Goal: Task Accomplishment & Management: Manage account settings

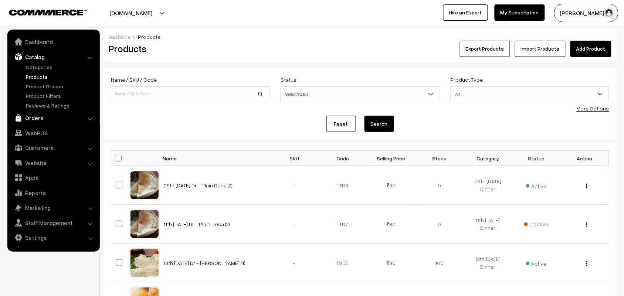
click at [37, 114] on link "Orders" at bounding box center [53, 117] width 88 height 13
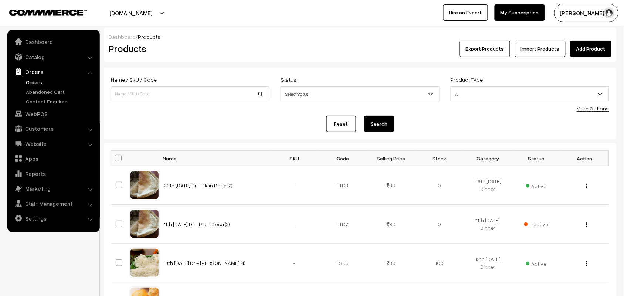
click at [38, 84] on link "Orders" at bounding box center [60, 82] width 73 height 8
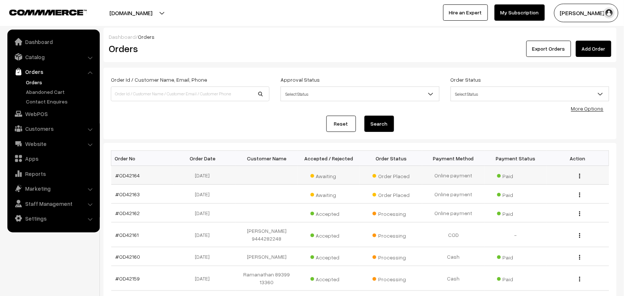
click at [114, 175] on td "#OD42164" at bounding box center [142, 175] width 62 height 19
click at [121, 172] on link "#OD42164" at bounding box center [128, 175] width 24 height 6
click at [125, 173] on link "#OD42164" at bounding box center [128, 175] width 24 height 6
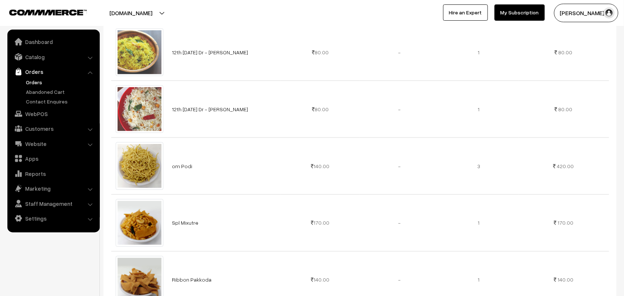
scroll to position [324, 0]
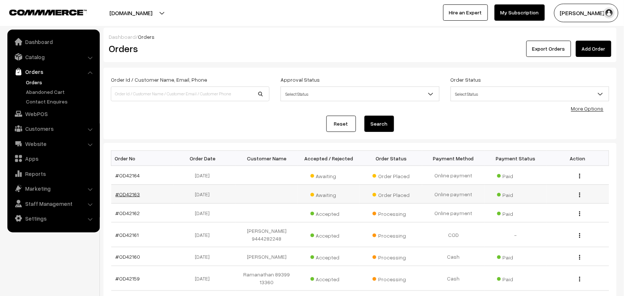
click at [129, 193] on link "#OD42163" at bounding box center [128, 194] width 24 height 6
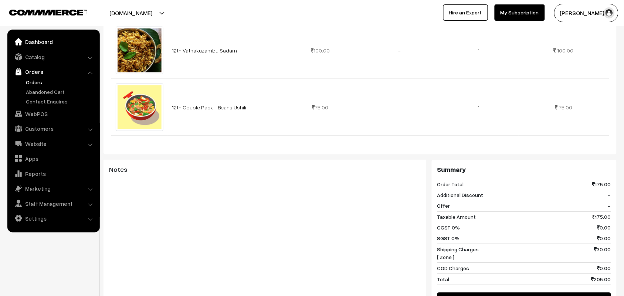
scroll to position [139, 0]
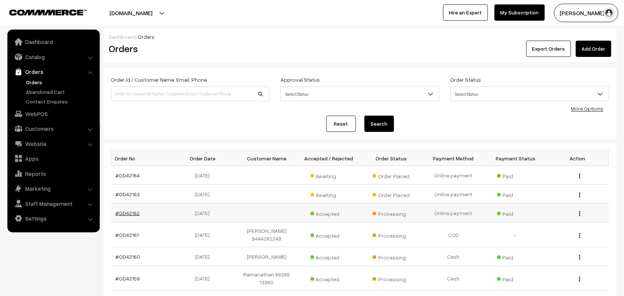
click at [129, 210] on link "#OD42162" at bounding box center [128, 213] width 24 height 6
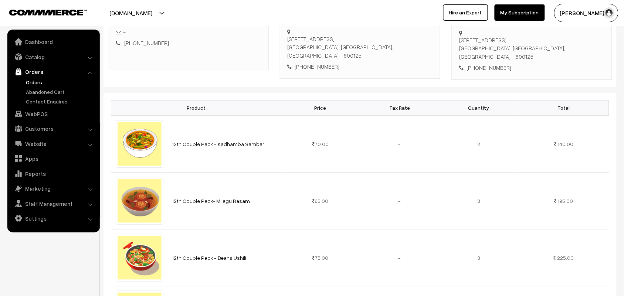
scroll to position [139, 0]
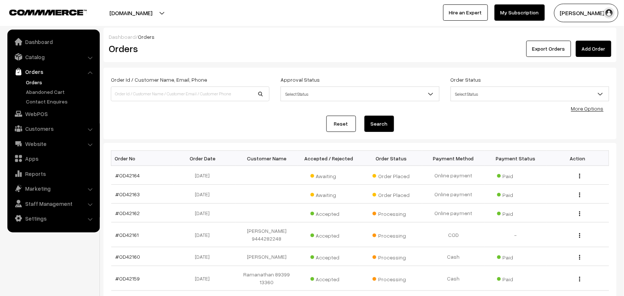
click at [39, 84] on link "Orders" at bounding box center [60, 82] width 73 height 8
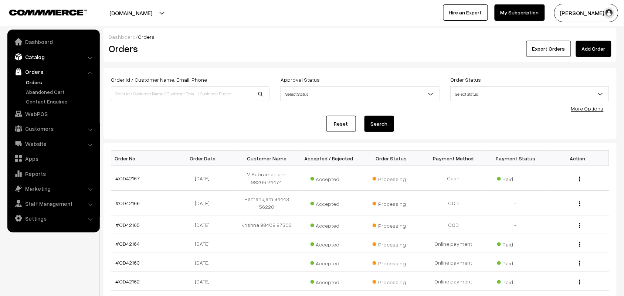
click at [40, 57] on link "Catalog" at bounding box center [53, 56] width 88 height 13
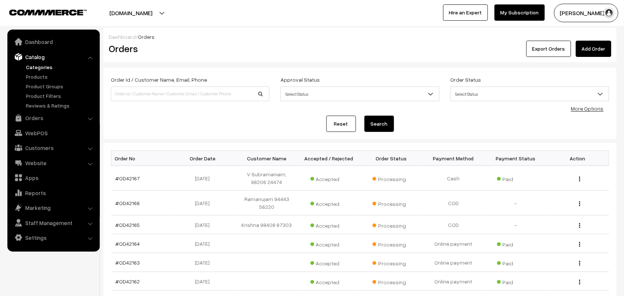
click at [35, 67] on link "Categories" at bounding box center [60, 67] width 73 height 8
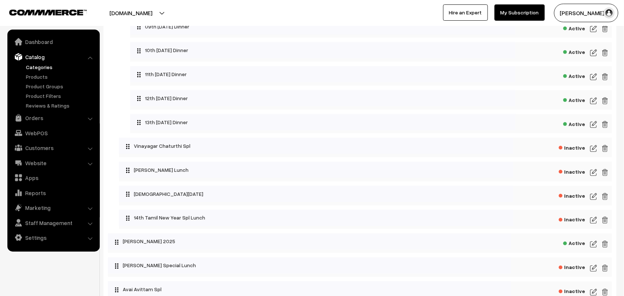
scroll to position [185, 0]
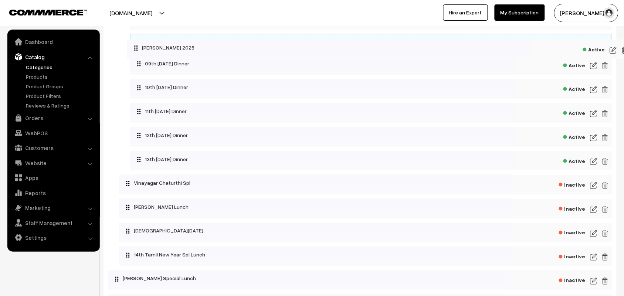
drag, startPoint x: 168, startPoint y: 253, endPoint x: 187, endPoint y: 43, distance: 210.6
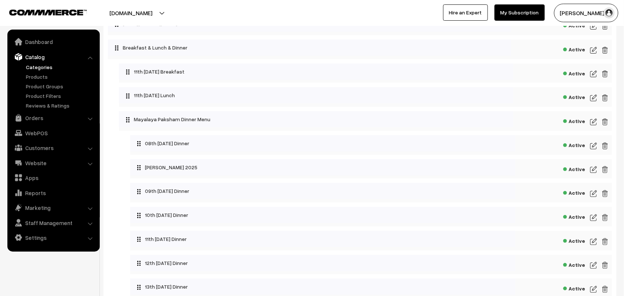
scroll to position [46, 0]
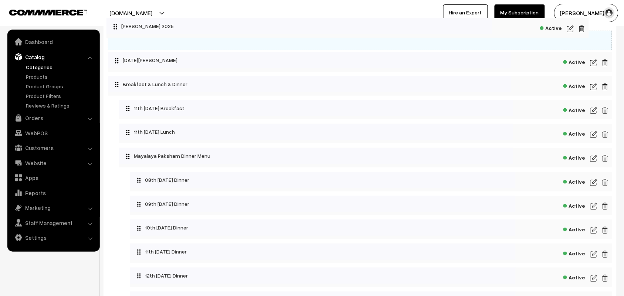
drag, startPoint x: 180, startPoint y: 179, endPoint x: 210, endPoint y: 67, distance: 115.8
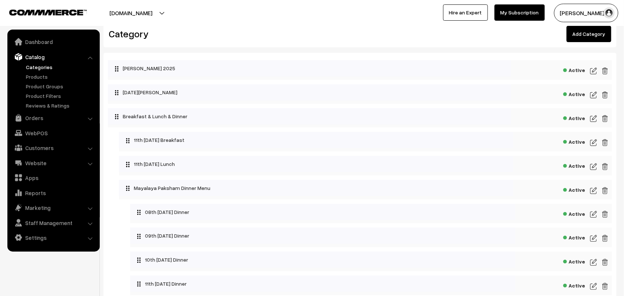
scroll to position [0, 0]
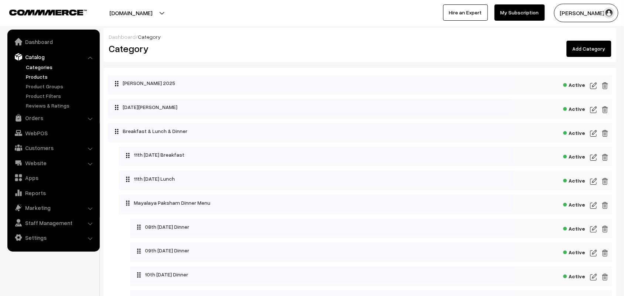
click at [43, 74] on link "Products" at bounding box center [60, 77] width 73 height 8
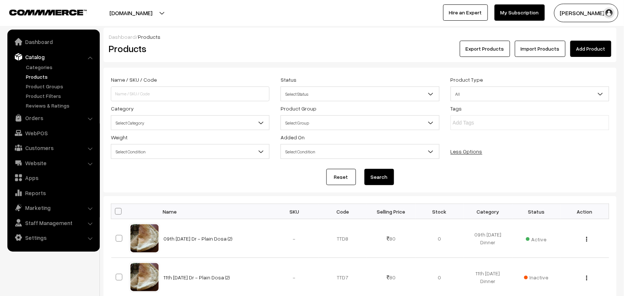
click at [189, 124] on span "Select Category" at bounding box center [190, 122] width 158 height 13
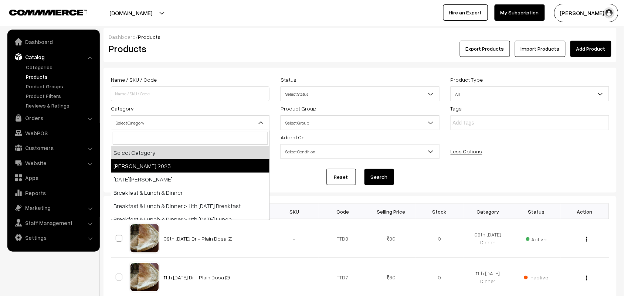
select select "70"
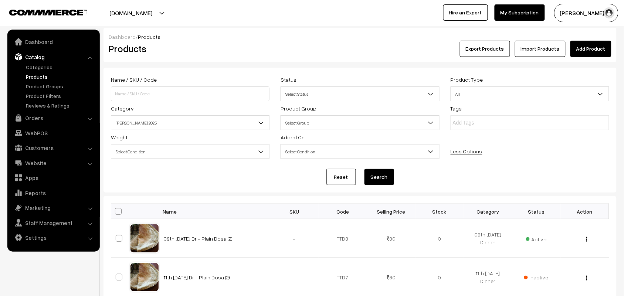
click at [381, 176] on button "Search" at bounding box center [380, 177] width 30 height 16
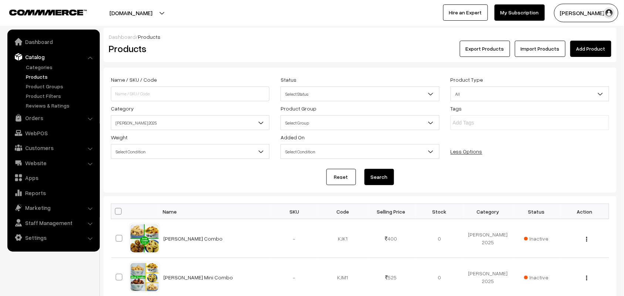
click at [586, 49] on link "Add Product" at bounding box center [591, 49] width 41 height 16
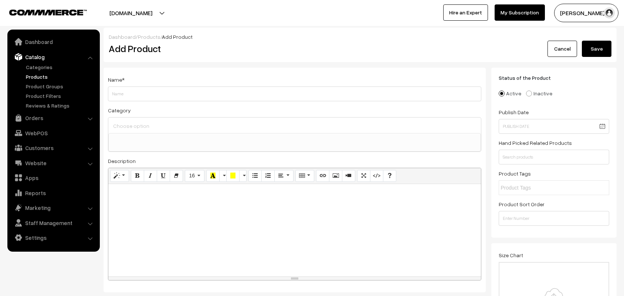
select select
type input "M"
type input "Krishna Jeyanthi"
click at [136, 126] on input at bounding box center [294, 126] width 367 height 11
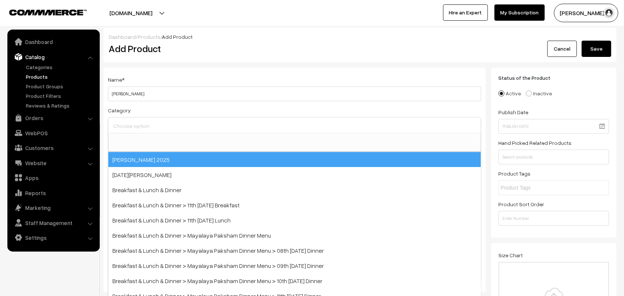
drag, startPoint x: 196, startPoint y: 195, endPoint x: 202, endPoint y: 150, distance: 45.1
click at [207, 160] on div "Krishna Jeyanth 2025 Onam Pakhanams Breakfast & Lunch & Dinner Breakfast & Lunc…" at bounding box center [294, 240] width 373 height 177
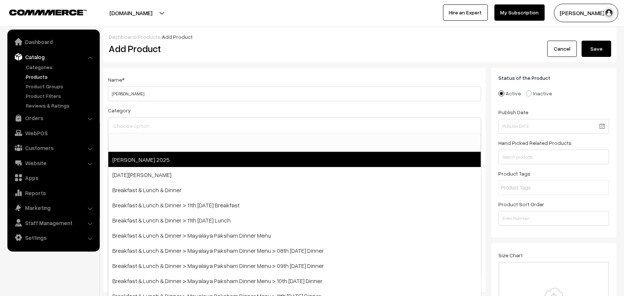
click at [184, 161] on span "[PERSON_NAME] 2025" at bounding box center [294, 159] width 373 height 15
select select "70"
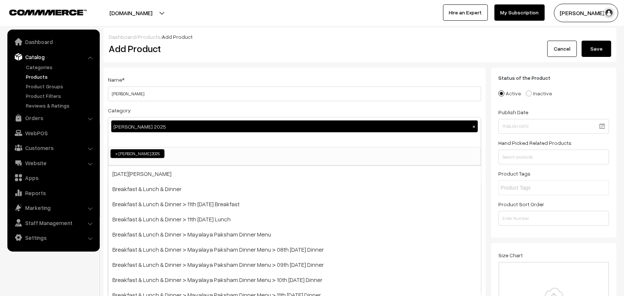
click at [248, 48] on h2 "Add Product" at bounding box center [296, 48] width 375 height 11
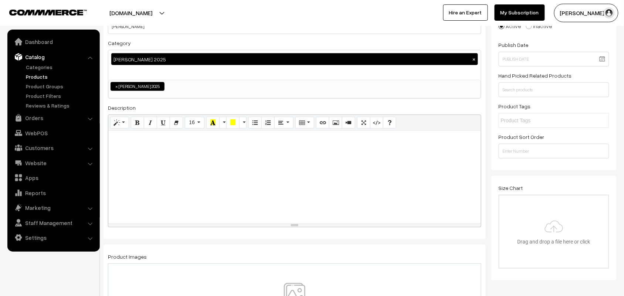
scroll to position [139, 0]
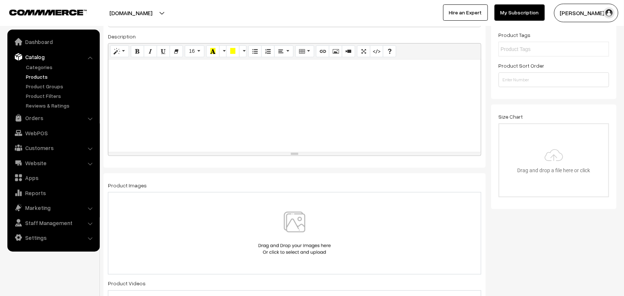
click at [169, 156] on div "resize" at bounding box center [294, 153] width 373 height 3
click at [166, 86] on div at bounding box center [294, 106] width 373 height 92
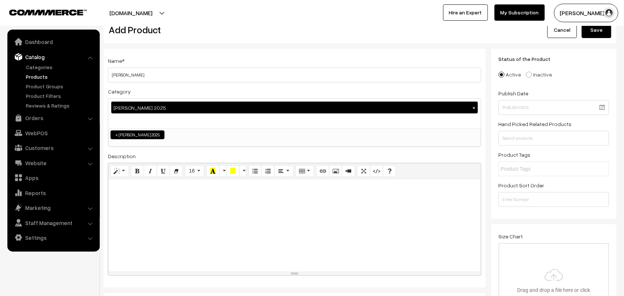
scroll to position [0, 0]
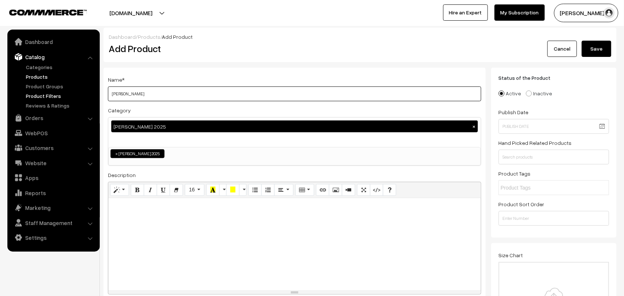
drag, startPoint x: 159, startPoint y: 95, endPoint x: 95, endPoint y: 95, distance: 64.7
type input "[PERSON_NAME] - Mini Combo Pack"
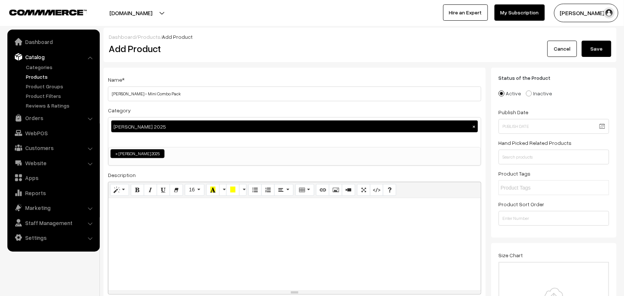
click at [177, 224] on div at bounding box center [294, 244] width 373 height 92
paste div
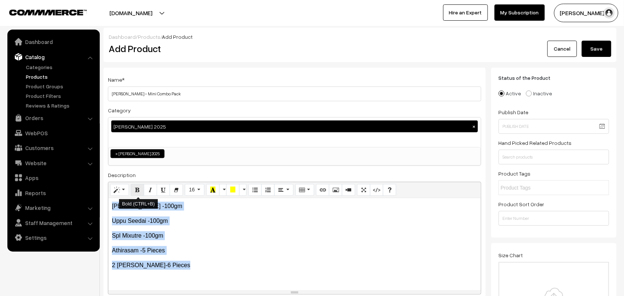
click at [139, 187] on icon "Bold (CTRL+B)" at bounding box center [137, 190] width 5 height 6
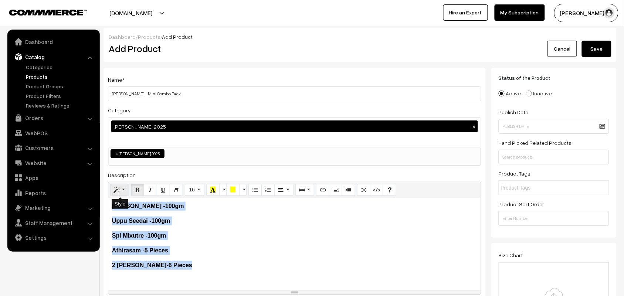
click at [119, 189] on button "Style" at bounding box center [119, 190] width 19 height 12
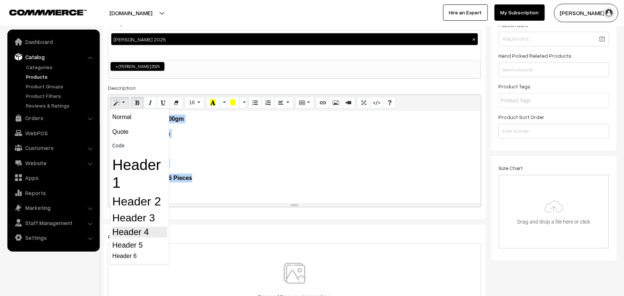
scroll to position [92, 0]
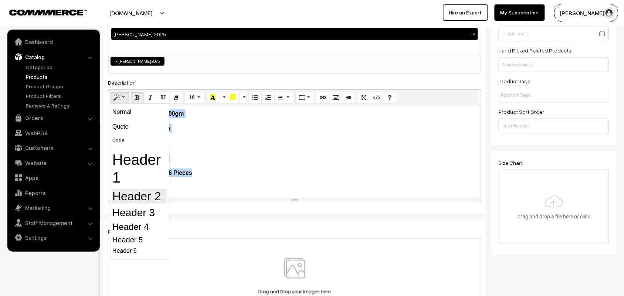
click at [141, 193] on h2 "Header 2" at bounding box center [139, 196] width 55 height 14
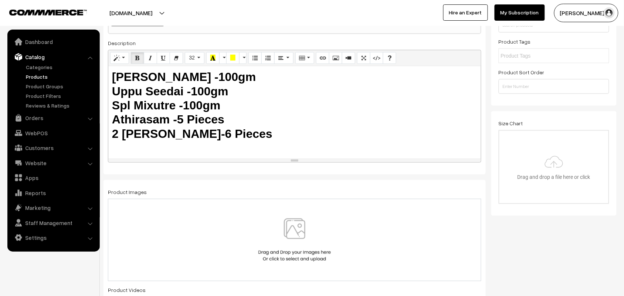
scroll to position [185, 0]
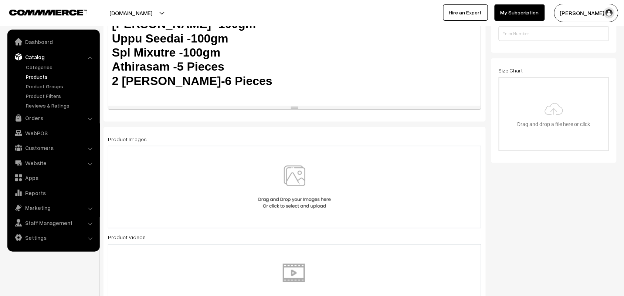
click at [285, 187] on img at bounding box center [295, 187] width 76 height 43
click at [289, 165] on div at bounding box center [294, 187] width 373 height 82
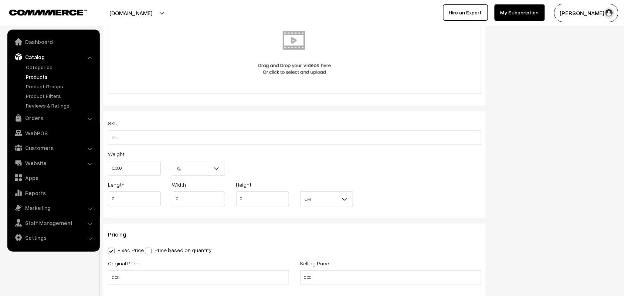
scroll to position [416, 0]
drag, startPoint x: 234, startPoint y: 268, endPoint x: 227, endPoint y: 267, distance: 7.1
click at [227, 267] on div "Original Price 0.00 Selling Price 0.00" at bounding box center [294, 273] width 385 height 31
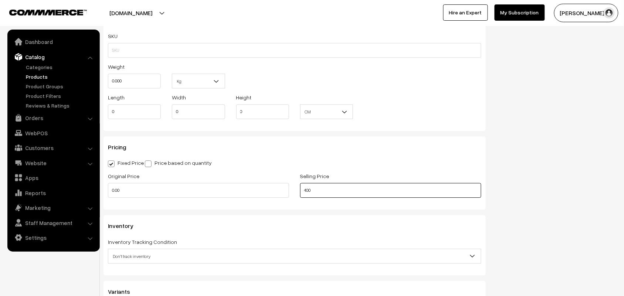
scroll to position [601, 0]
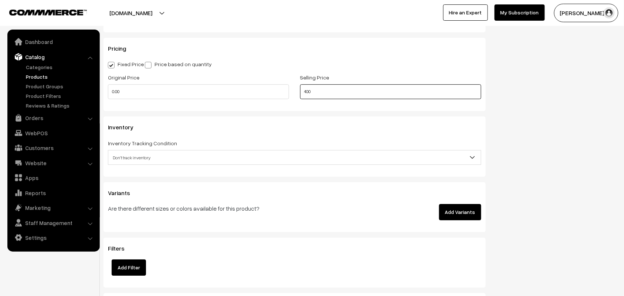
type input "400"
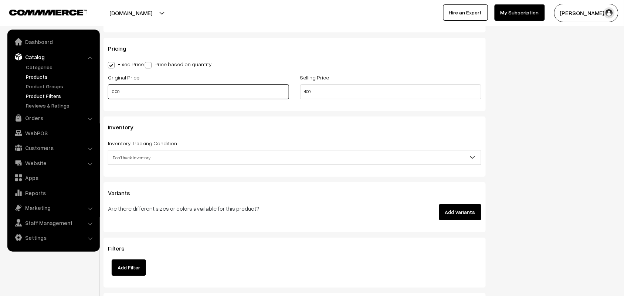
drag, startPoint x: 138, startPoint y: 97, endPoint x: 85, endPoint y: 99, distance: 52.9
click at [85, 99] on body "Thank you for showing interest. Our team will call you shortly. Close annamfood…" at bounding box center [312, 10] width 624 height 1223
type input "475"
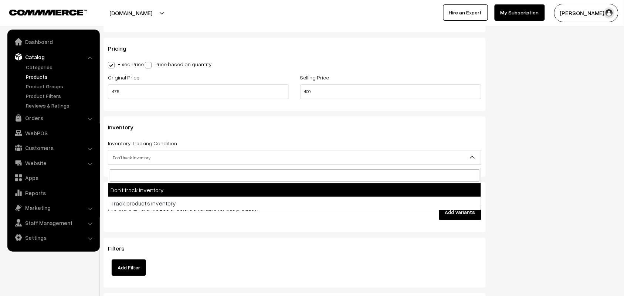
click at [124, 156] on span "Don't track inventory" at bounding box center [294, 157] width 373 height 13
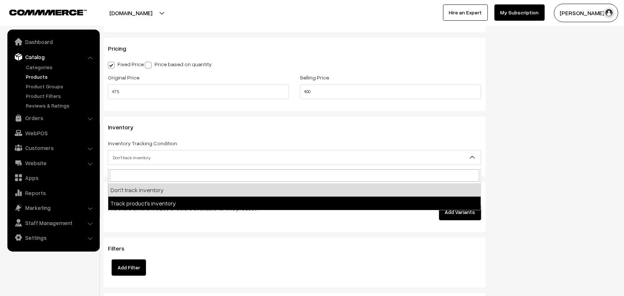
select select "2"
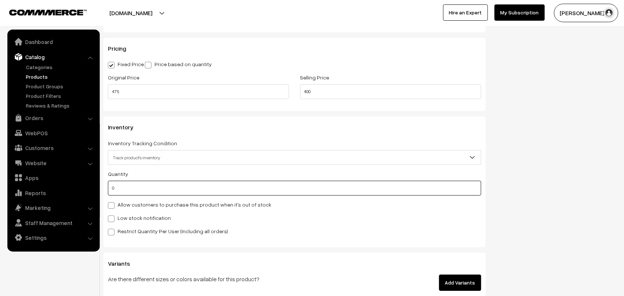
drag, startPoint x: 118, startPoint y: 192, endPoint x: 47, endPoint y: 17, distance: 189.4
click at [41, 179] on body "Thank you for showing interest. Our team will call you shortly. Close annamfood…" at bounding box center [312, 45] width 624 height 1293
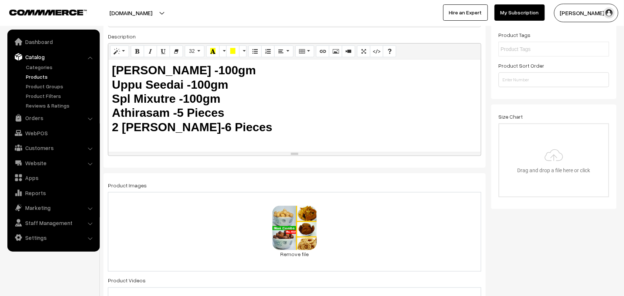
scroll to position [0, 0]
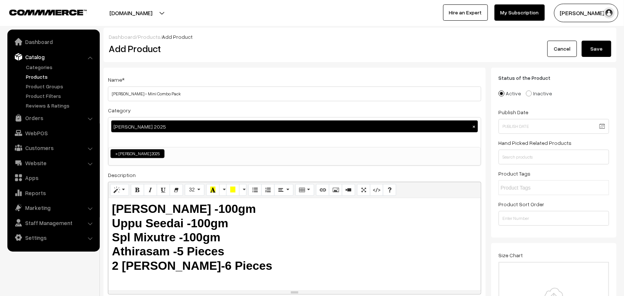
type input "100"
click at [582, 47] on button "Save" at bounding box center [597, 49] width 30 height 16
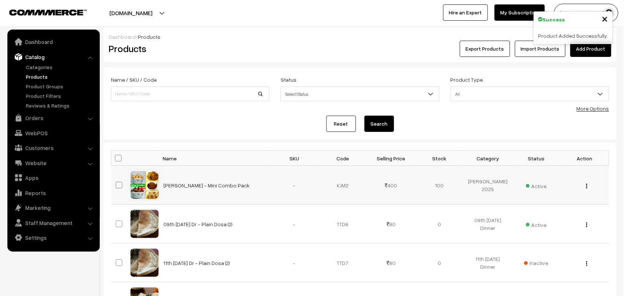
click at [588, 189] on div "View Edit Delete" at bounding box center [585, 186] width 40 height 8
click at [588, 186] on button "button" at bounding box center [587, 186] width 2 height 6
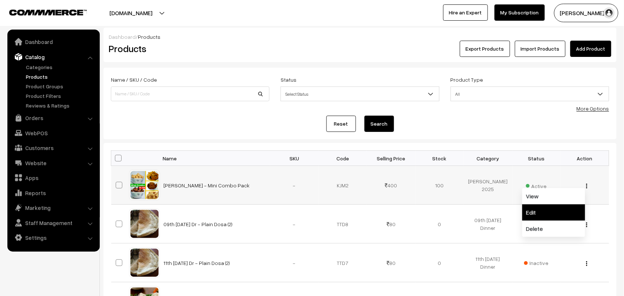
click at [557, 207] on link "Edit" at bounding box center [553, 212] width 63 height 16
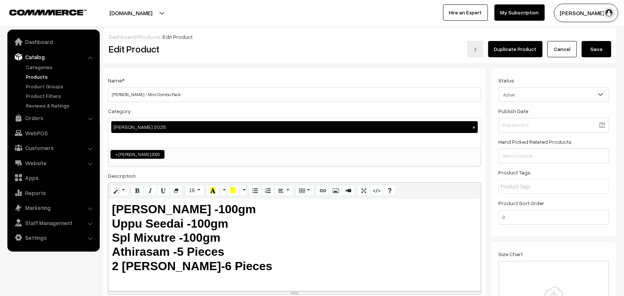
click at [601, 50] on button "Save" at bounding box center [597, 49] width 30 height 16
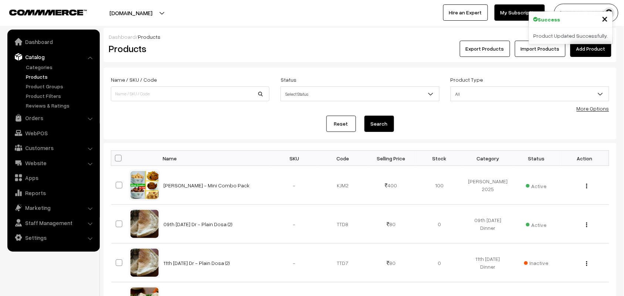
drag, startPoint x: 593, startPoint y: 106, endPoint x: 340, endPoint y: 109, distance: 252.6
click at [593, 106] on link "More Options" at bounding box center [593, 108] width 33 height 6
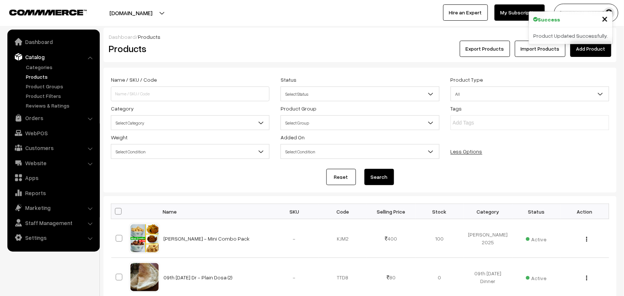
click at [145, 130] on div "Category Select Category Krishna Jeyanth 2025 Onam Pakhanams Breakfast & Lunch …" at bounding box center [190, 117] width 170 height 26
click at [183, 125] on span "Select Category" at bounding box center [190, 122] width 158 height 13
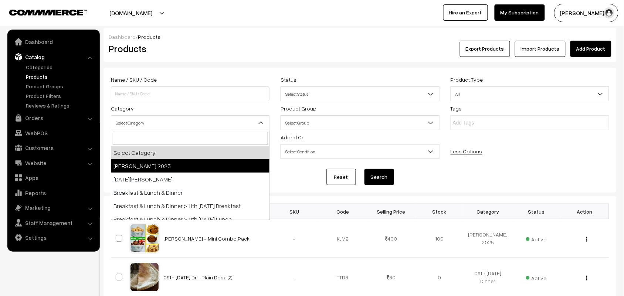
select select "70"
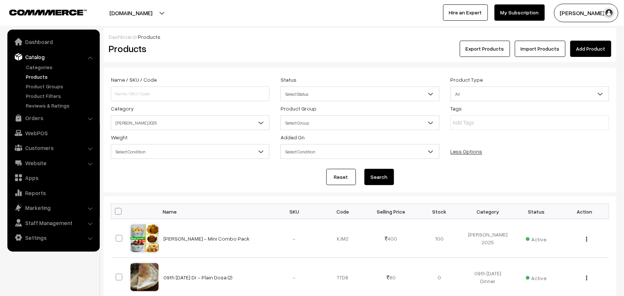
click at [383, 176] on button "Search" at bounding box center [380, 177] width 30 height 16
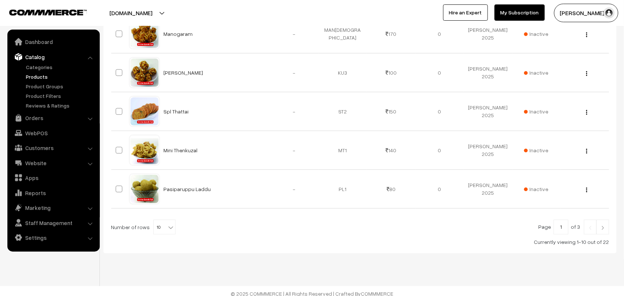
scroll to position [406, 0]
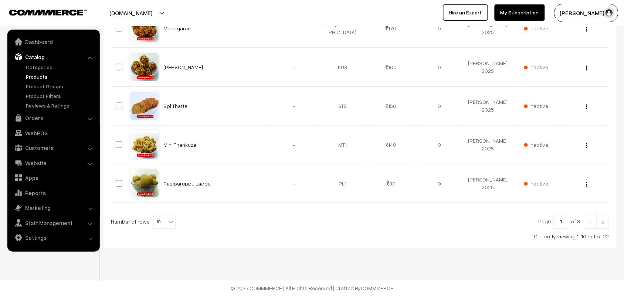
click at [156, 221] on span "10" at bounding box center [164, 222] width 21 height 15
select select "90"
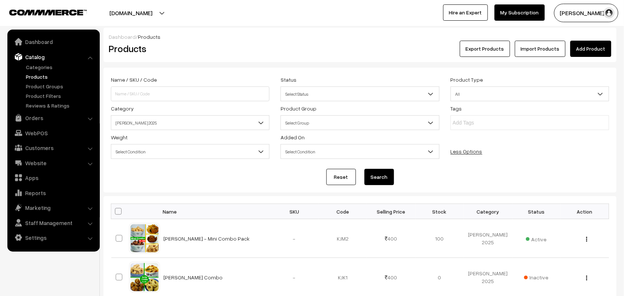
click at [591, 52] on link "Add Product" at bounding box center [591, 49] width 41 height 16
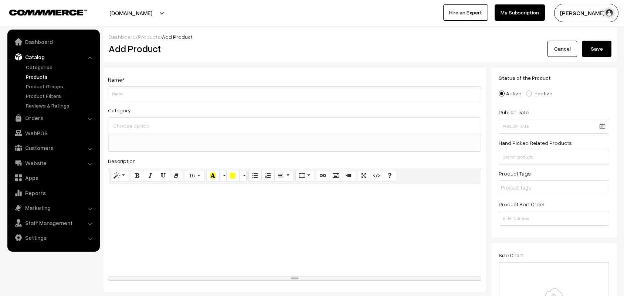
select select
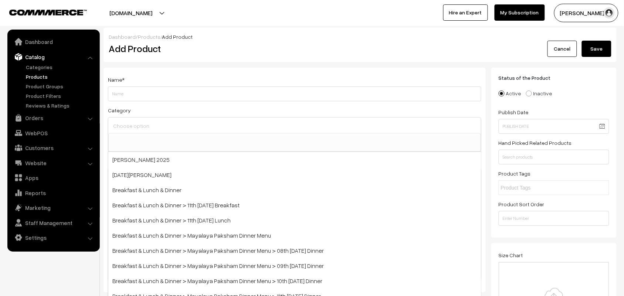
click at [152, 126] on input at bounding box center [294, 126] width 367 height 11
click at [156, 119] on div at bounding box center [294, 126] width 373 height 16
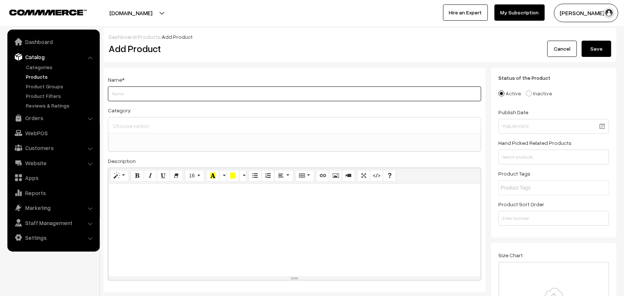
click at [133, 97] on input "Weight" at bounding box center [294, 94] width 373 height 15
type input "M"
type input "[PERSON_NAME] - Mega Combo"
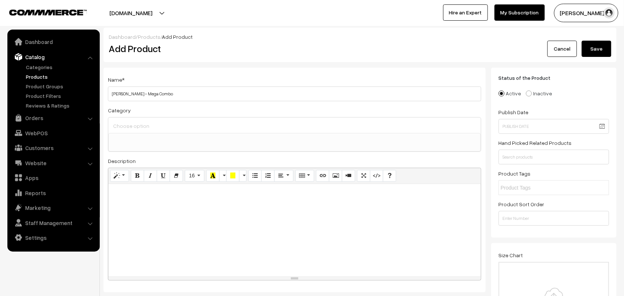
click at [149, 128] on input at bounding box center [294, 126] width 367 height 11
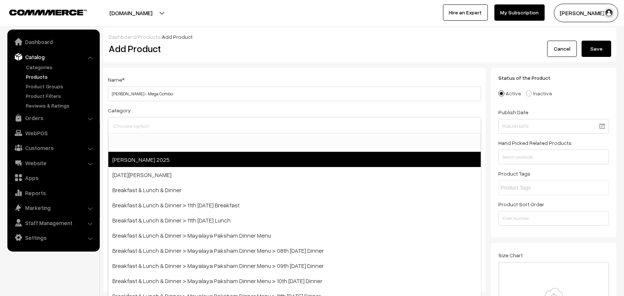
click at [187, 166] on span "[PERSON_NAME] 2025" at bounding box center [294, 159] width 373 height 15
select select "70"
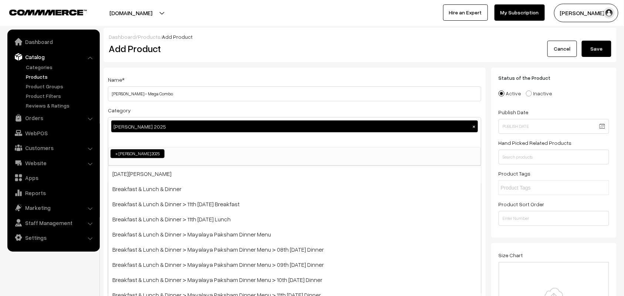
click at [230, 53] on h2 "Add Product" at bounding box center [296, 48] width 375 height 11
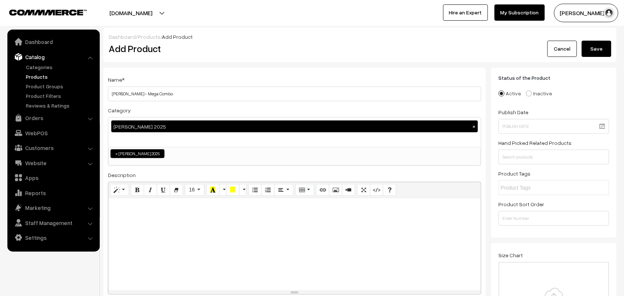
click at [172, 248] on div at bounding box center [294, 244] width 373 height 92
paste div
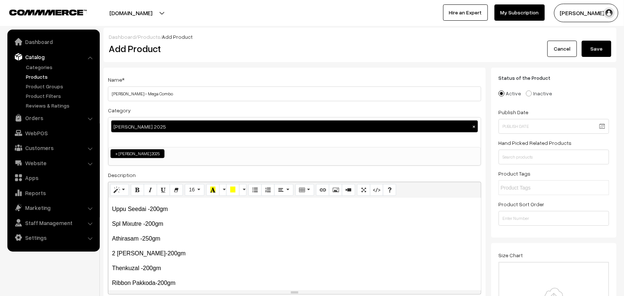
scroll to position [18, 0]
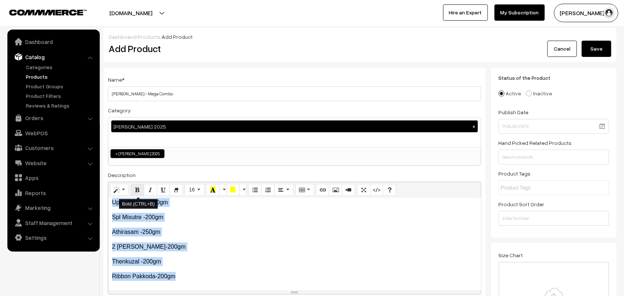
click at [140, 187] on icon "Bold (CTRL+B)" at bounding box center [137, 190] width 5 height 6
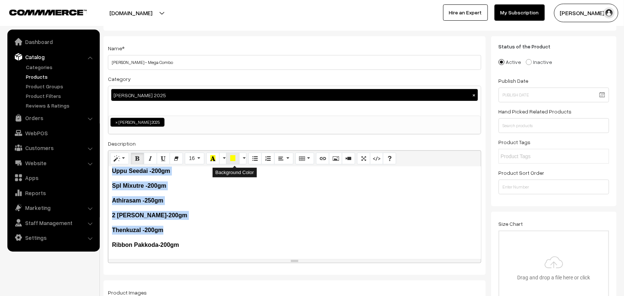
scroll to position [92, 0]
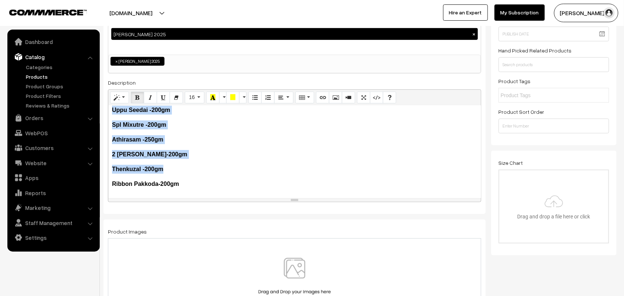
click at [209, 171] on p "Thenkuzal -200gm" at bounding box center [294, 169] width 365 height 9
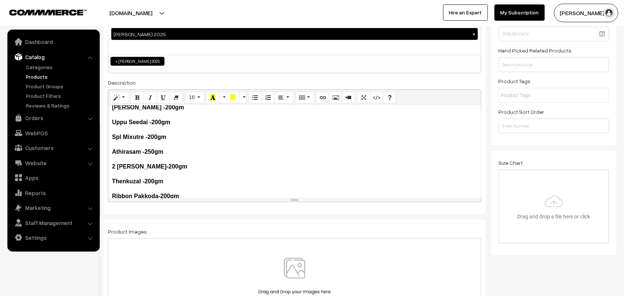
scroll to position [0, 0]
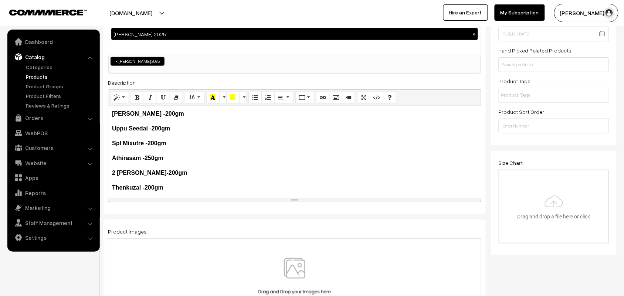
click at [211, 169] on p "2 Suttu Murukku-200gm" at bounding box center [294, 173] width 365 height 9
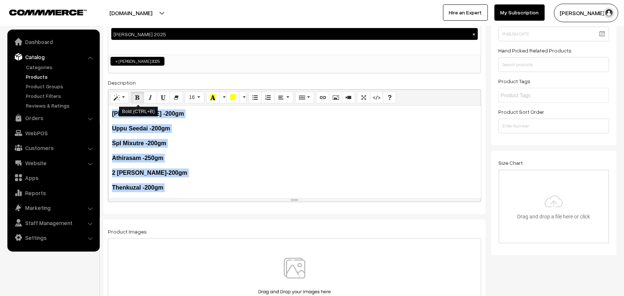
click at [139, 98] on icon "Bold (CTRL+B)" at bounding box center [137, 97] width 5 height 6
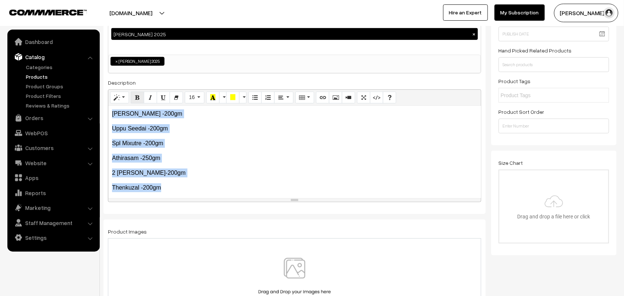
click at [139, 99] on icon "Bold (CTRL+B)" at bounding box center [137, 97] width 5 height 6
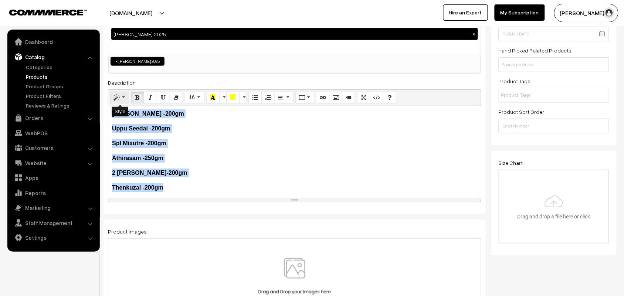
drag, startPoint x: 122, startPoint y: 96, endPoint x: 120, endPoint y: 100, distance: 4.3
click at [122, 96] on button "Style" at bounding box center [119, 98] width 19 height 12
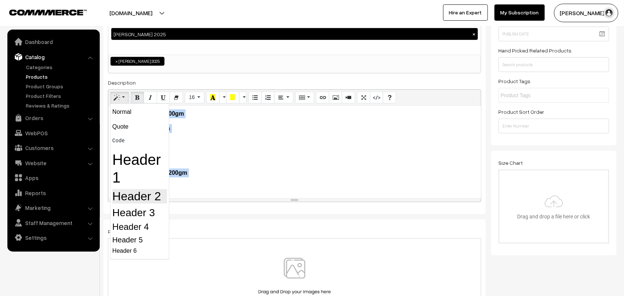
click at [147, 195] on h2 "Header 2" at bounding box center [139, 196] width 55 height 14
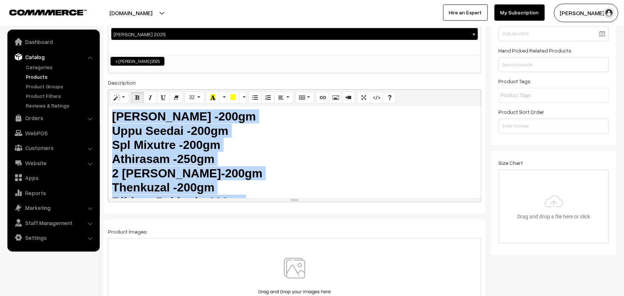
click at [280, 160] on h2 "Vella Seedai -200gm  Uppu Seedai -200gm  Spl Mixutre -200gm  Athirasam -250g…" at bounding box center [294, 158] width 365 height 99
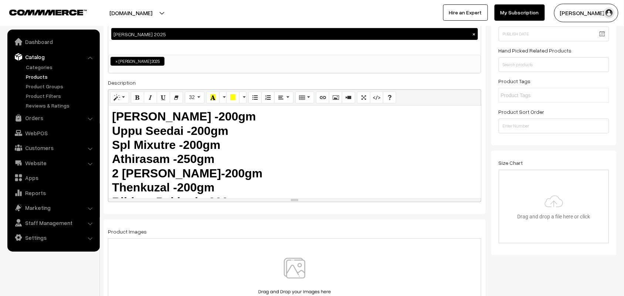
click at [293, 256] on div at bounding box center [294, 280] width 373 height 82
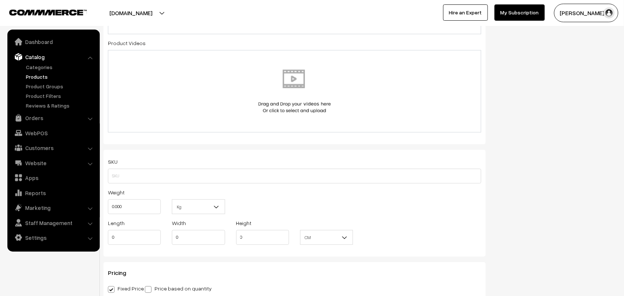
scroll to position [416, 0]
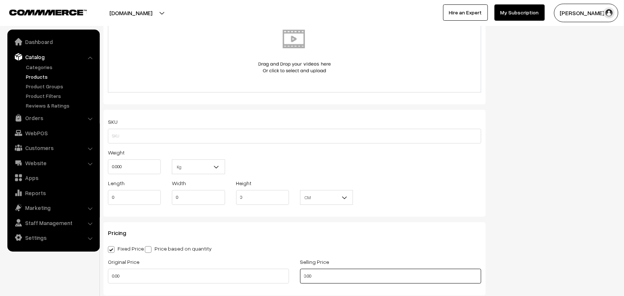
drag, startPoint x: 324, startPoint y: 277, endPoint x: 254, endPoint y: 271, distance: 70.5
click at [254, 271] on div "Original Price 0.00 Selling Price 0.00" at bounding box center [294, 273] width 385 height 31
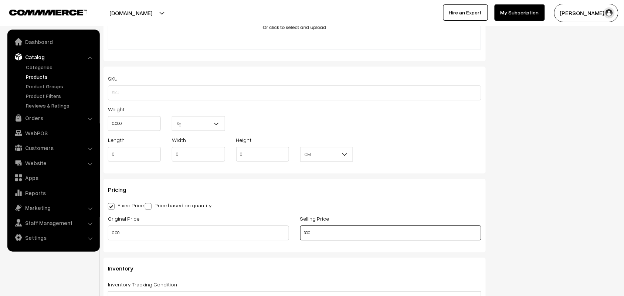
scroll to position [462, 0]
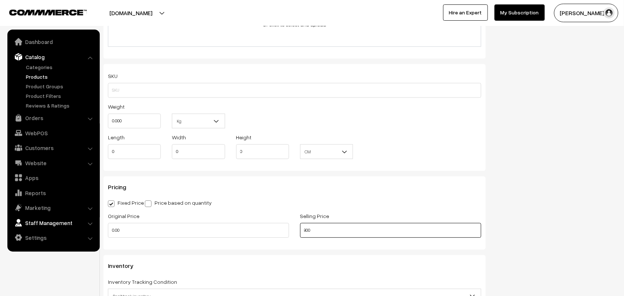
type input "800"
drag, startPoint x: 95, startPoint y: 226, endPoint x: 86, endPoint y: 225, distance: 8.9
click at [86, 225] on body "Thank you for showing interest. Our team will call you shortly. Close annamfood…" at bounding box center [312, 149] width 624 height 1223
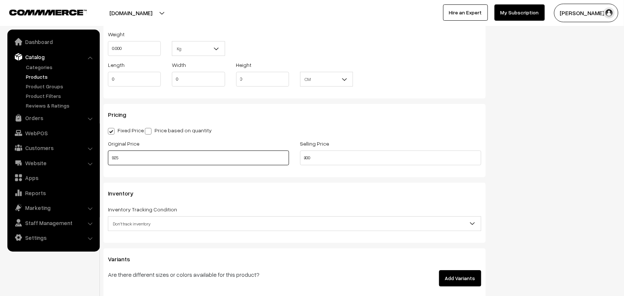
scroll to position [601, 0]
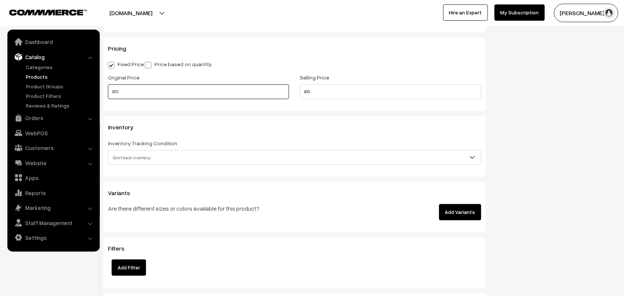
type input "925"
click at [132, 157] on span "Don't track inventory" at bounding box center [294, 157] width 373 height 13
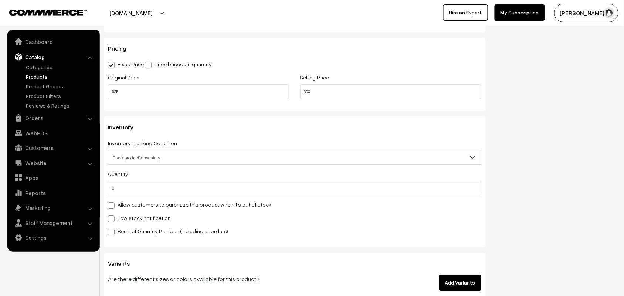
select select "2"
drag, startPoint x: 134, startPoint y: 208, endPoint x: 228, endPoint y: 204, distance: 93.6
click at [284, 213] on div "Quantity 0 Allow customers to purchase this product when it's out of stock Low …" at bounding box center [294, 202] width 373 height 66
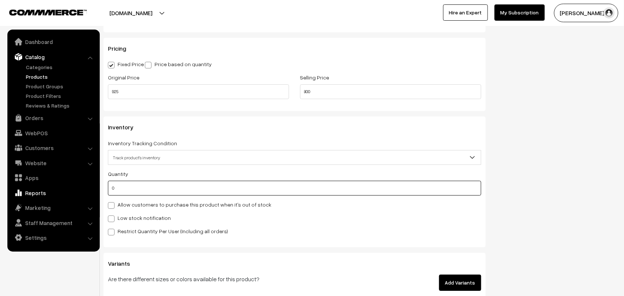
drag, startPoint x: 106, startPoint y: 193, endPoint x: 69, endPoint y: 192, distance: 37.0
click at [65, 191] on body "Thank you for showing interest. Our team will call you shortly. Close annamfood…" at bounding box center [312, 45] width 624 height 1293
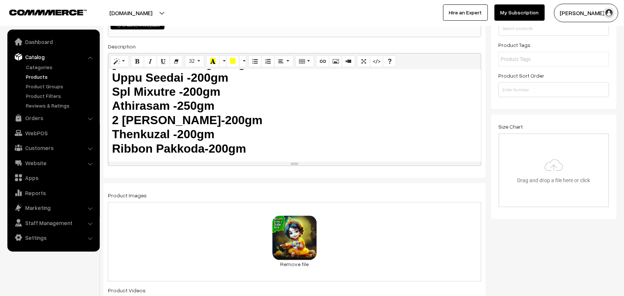
scroll to position [0, 0]
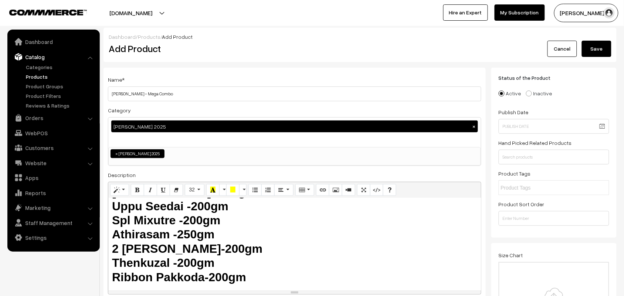
type input "100"
click at [598, 45] on button "Save" at bounding box center [597, 49] width 30 height 16
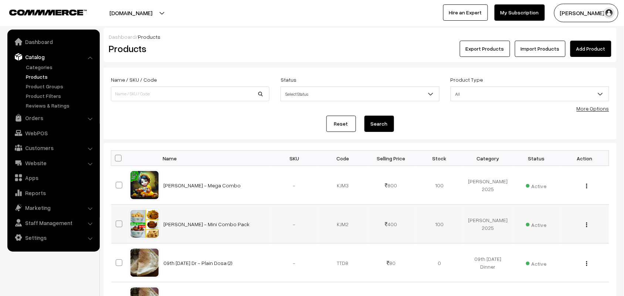
click at [586, 224] on img "button" at bounding box center [586, 225] width 1 height 5
click at [541, 248] on link "Edit" at bounding box center [553, 251] width 63 height 16
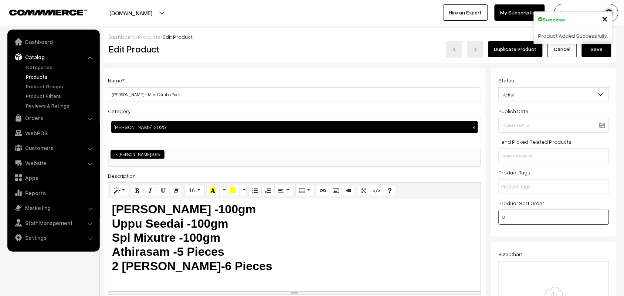
drag, startPoint x: 499, startPoint y: 221, endPoint x: 454, endPoint y: 220, distance: 45.1
type input "2"
click at [596, 48] on button "Save" at bounding box center [597, 49] width 30 height 16
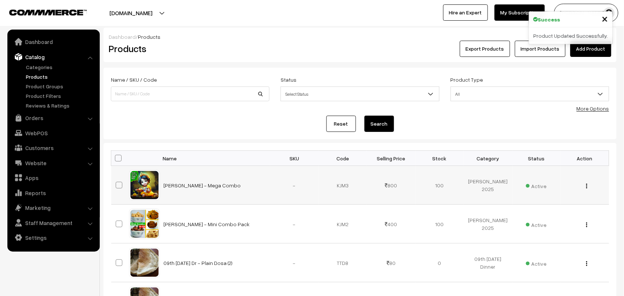
click at [585, 186] on div "View Edit Delete" at bounding box center [585, 186] width 40 height 8
click at [588, 185] on div "View Edit Delete" at bounding box center [585, 186] width 40 height 8
click at [588, 186] on button "button" at bounding box center [587, 186] width 2 height 6
click at [548, 213] on link "Edit" at bounding box center [553, 212] width 63 height 16
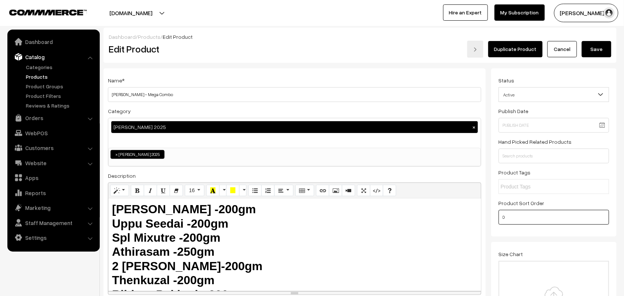
type input "1"
click at [594, 44] on button "Save" at bounding box center [597, 49] width 30 height 16
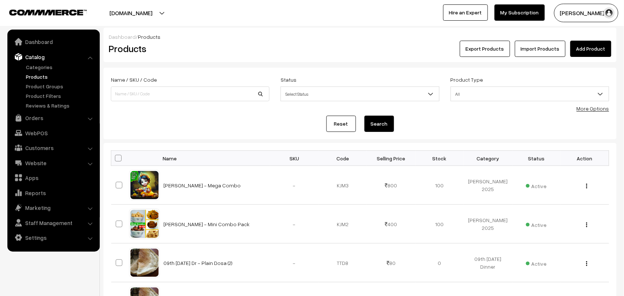
click at [594, 106] on link "More Options" at bounding box center [593, 108] width 33 height 6
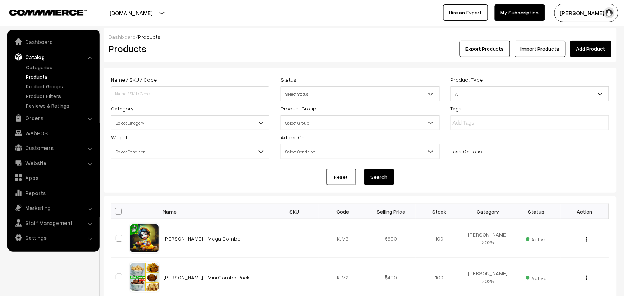
click at [148, 129] on span "Select Category" at bounding box center [190, 122] width 158 height 13
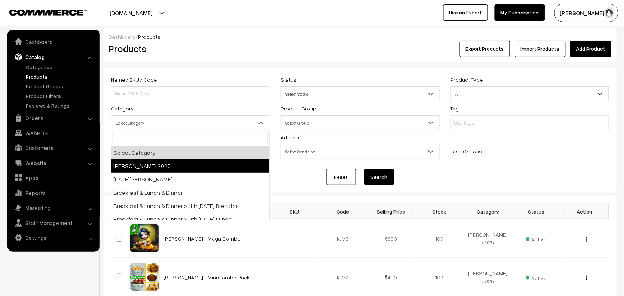
select select "70"
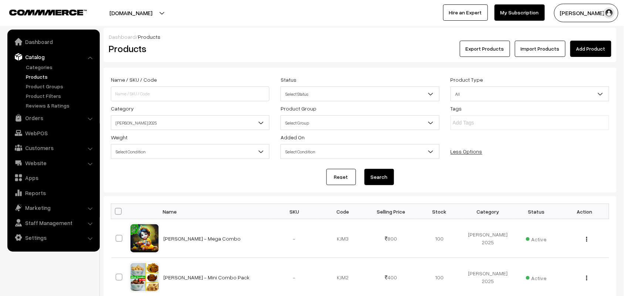
drag, startPoint x: 368, startPoint y: 173, endPoint x: 385, endPoint y: 175, distance: 16.4
click at [369, 173] on button "Search" at bounding box center [380, 177] width 30 height 16
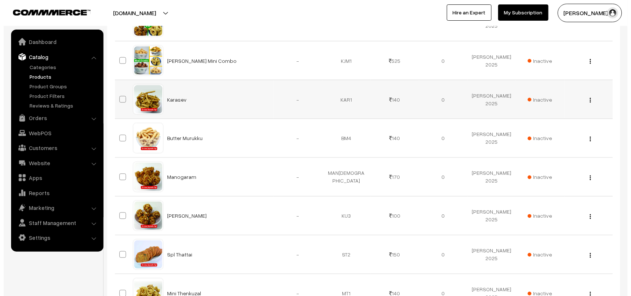
scroll to position [324, 0]
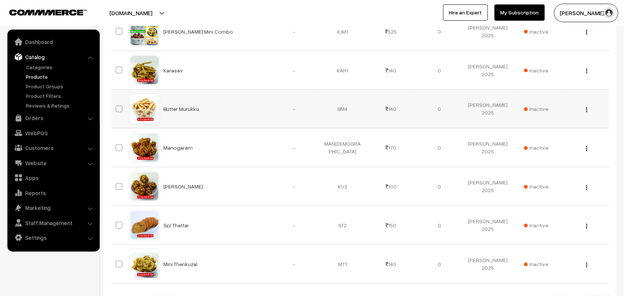
click at [539, 112] on span "Inactive" at bounding box center [536, 109] width 24 height 8
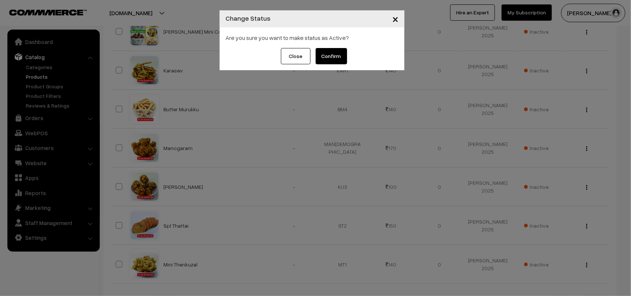
click at [328, 54] on button "Confirm" at bounding box center [331, 56] width 31 height 16
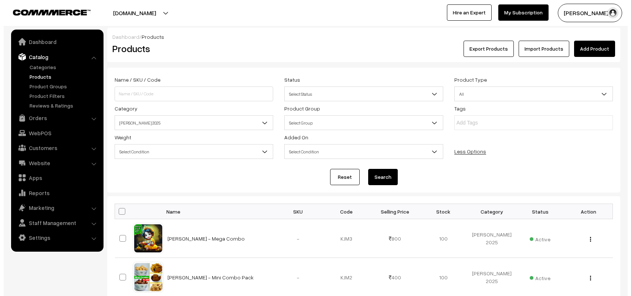
scroll to position [324, 0]
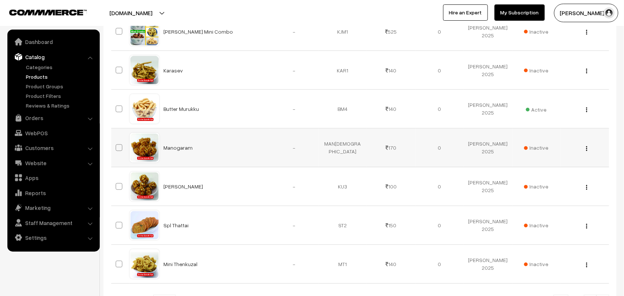
click at [540, 148] on span "Inactive" at bounding box center [536, 148] width 24 height 8
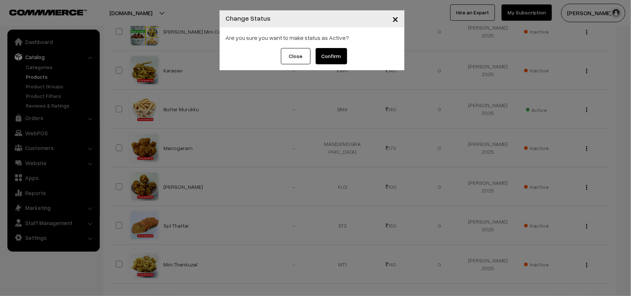
click at [335, 63] on button "Confirm" at bounding box center [331, 56] width 31 height 16
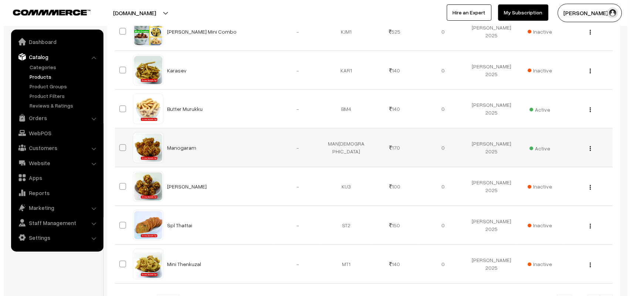
scroll to position [370, 0]
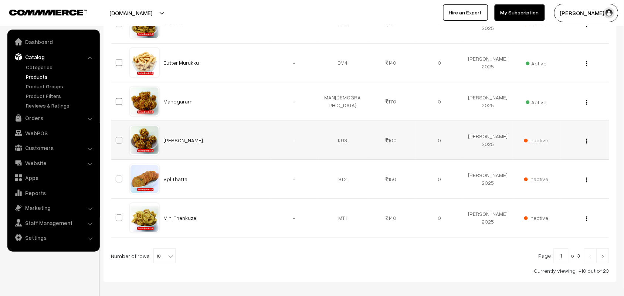
click at [537, 141] on span "Inactive" at bounding box center [536, 141] width 24 height 8
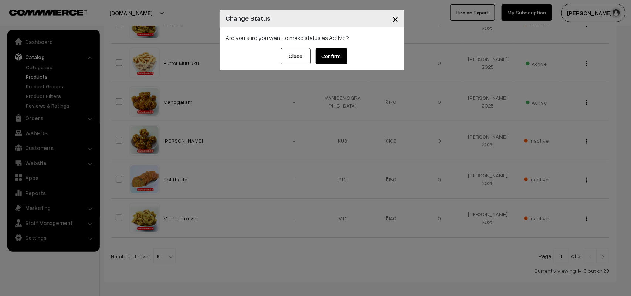
click at [326, 65] on div "Close Confirm" at bounding box center [312, 59] width 185 height 22
click at [332, 58] on button "Confirm" at bounding box center [331, 56] width 31 height 16
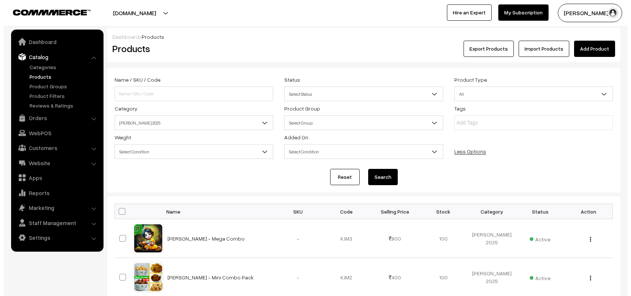
scroll to position [370, 0]
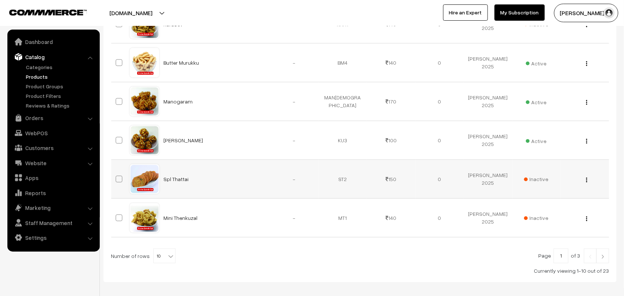
click at [541, 182] on span "Inactive" at bounding box center [536, 180] width 24 height 8
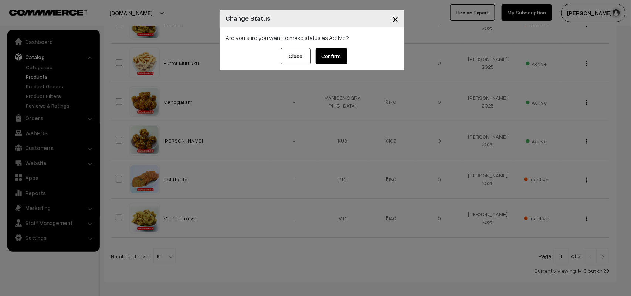
click at [328, 54] on button "Confirm" at bounding box center [331, 56] width 31 height 16
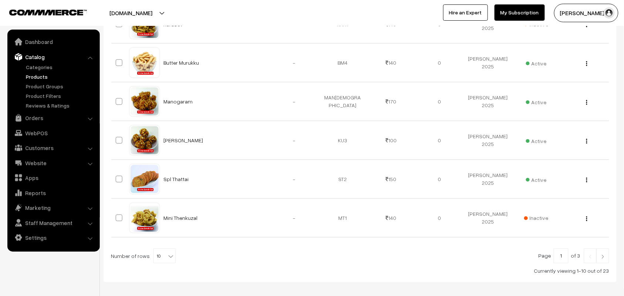
click at [167, 260] on b at bounding box center [170, 256] width 7 height 7
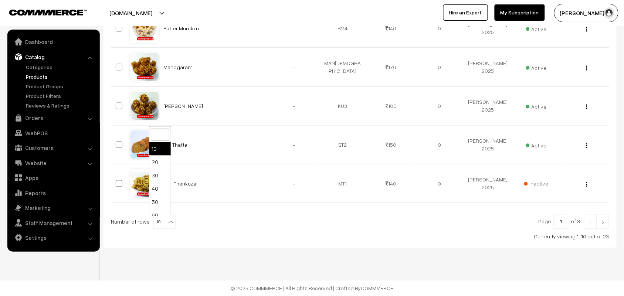
scroll to position [406, 0]
select select "60"
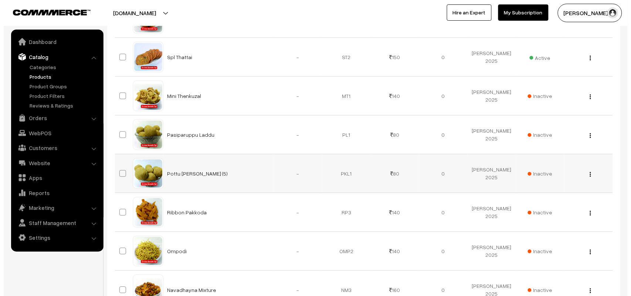
scroll to position [508, 0]
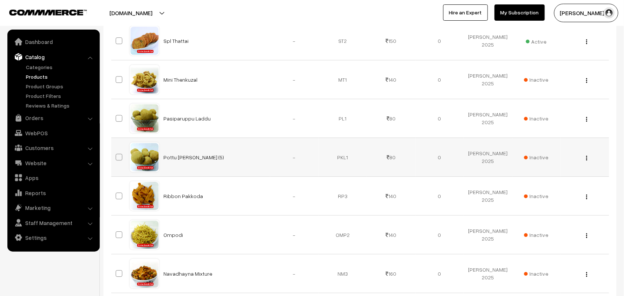
click at [541, 160] on span "Inactive" at bounding box center [536, 157] width 24 height 8
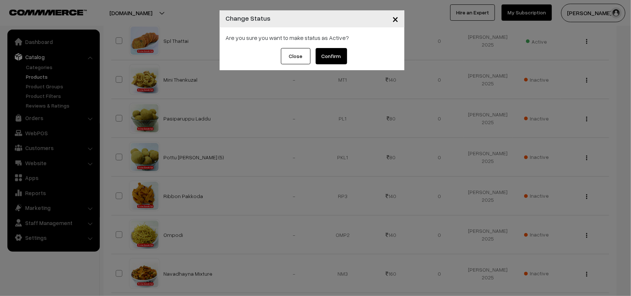
click at [327, 56] on button "Confirm" at bounding box center [331, 56] width 31 height 16
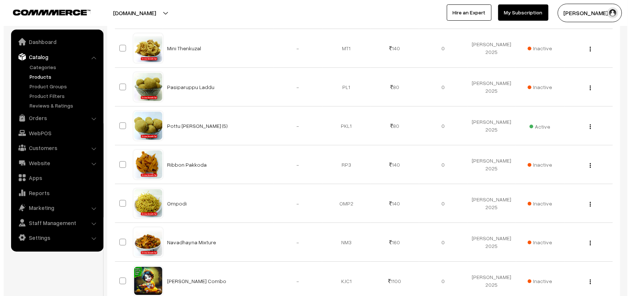
scroll to position [555, 0]
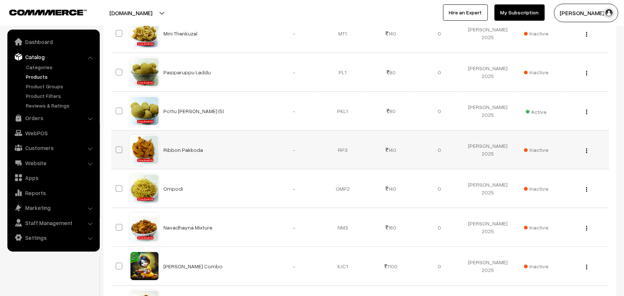
click at [540, 152] on span "Inactive" at bounding box center [536, 150] width 24 height 8
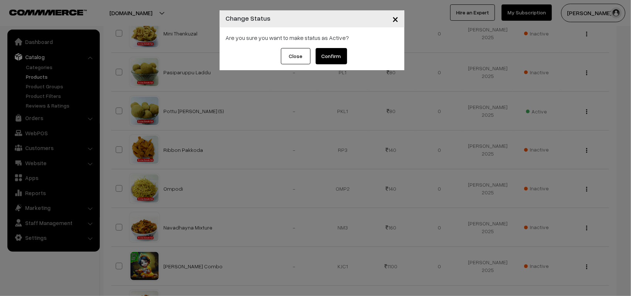
click at [337, 53] on button "Confirm" at bounding box center [331, 56] width 31 height 16
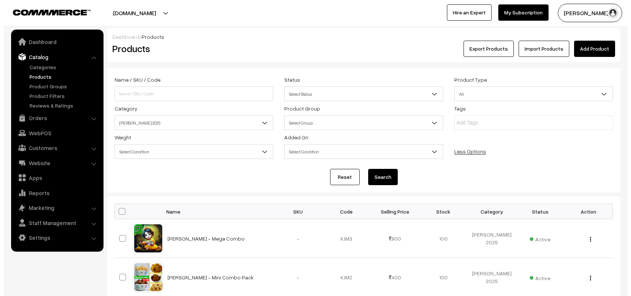
scroll to position [555, 0]
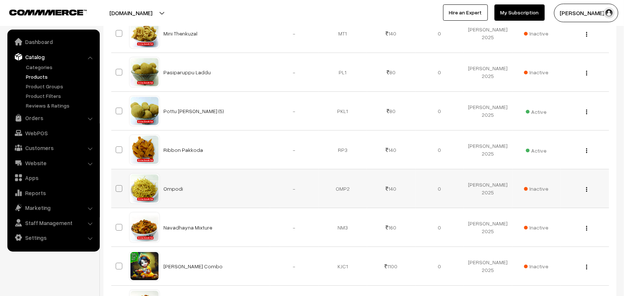
click at [543, 190] on span "Inactive" at bounding box center [536, 189] width 24 height 8
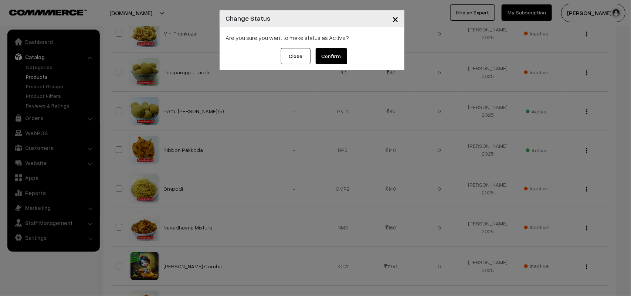
click at [333, 55] on button "Confirm" at bounding box center [331, 56] width 31 height 16
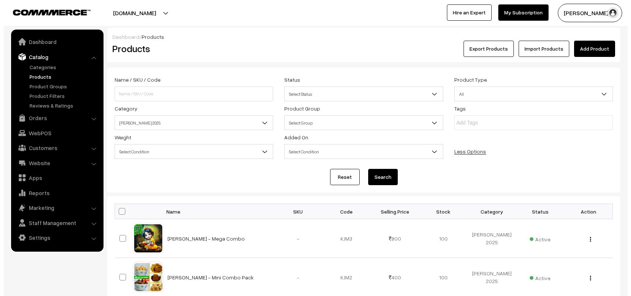
scroll to position [601, 0]
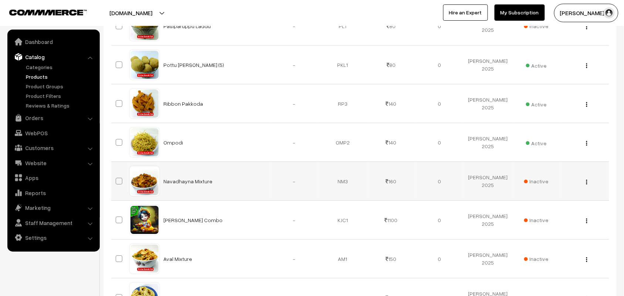
click at [539, 184] on span "Inactive" at bounding box center [536, 181] width 24 height 8
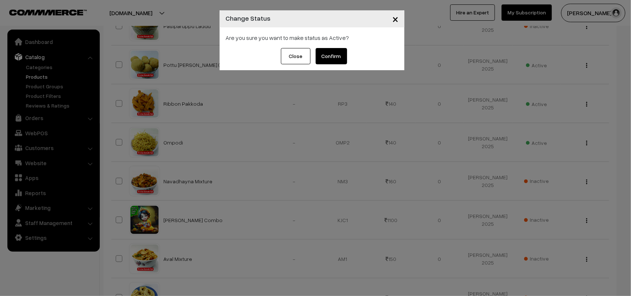
click at [325, 52] on button "Confirm" at bounding box center [331, 56] width 31 height 16
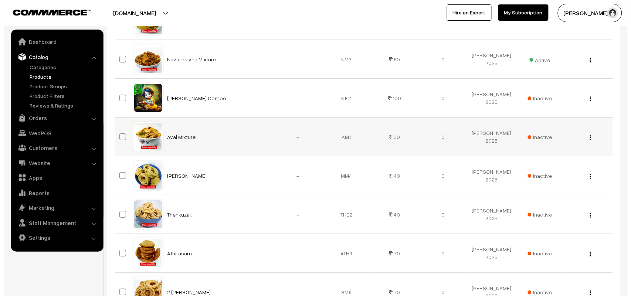
scroll to position [740, 0]
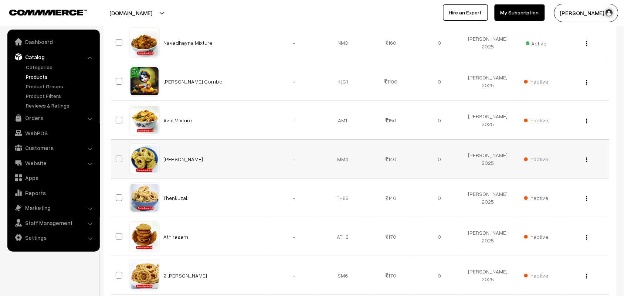
click at [542, 159] on span "Inactive" at bounding box center [536, 159] width 24 height 8
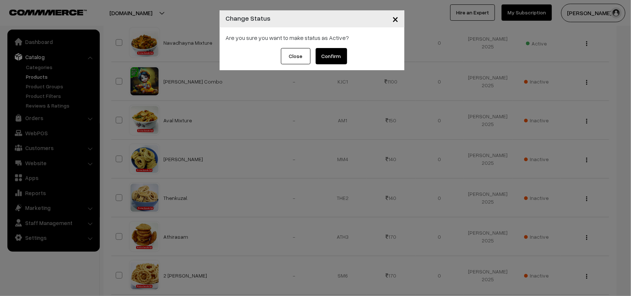
click at [330, 51] on button "Confirm" at bounding box center [331, 56] width 31 height 16
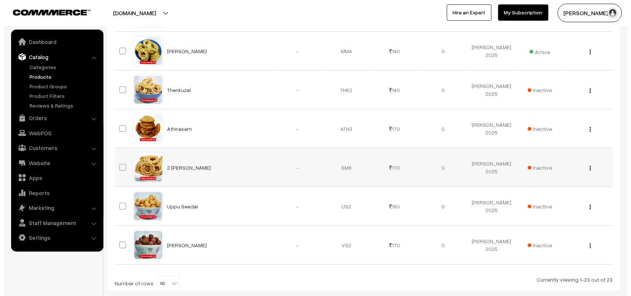
scroll to position [832, 0]
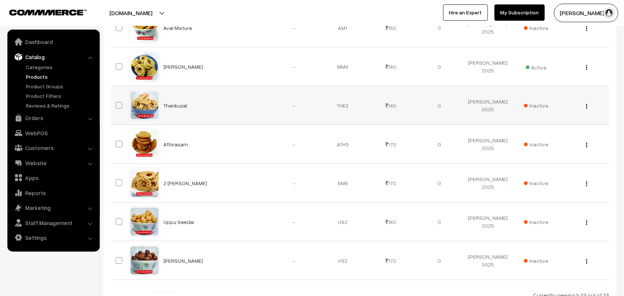
click at [542, 109] on span "Inactive" at bounding box center [536, 106] width 24 height 8
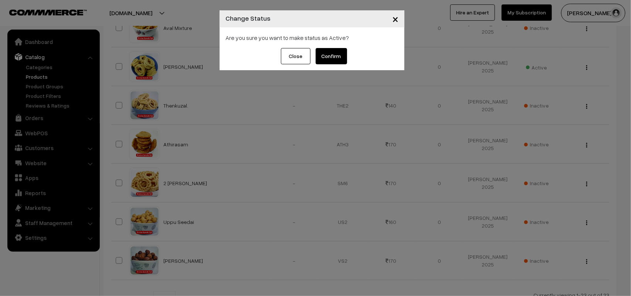
click at [335, 54] on button "Confirm" at bounding box center [331, 56] width 31 height 16
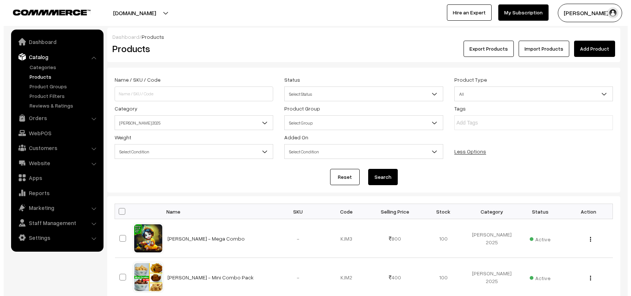
scroll to position [832, 0]
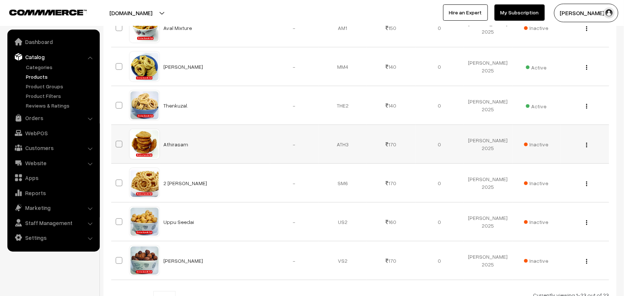
click at [535, 146] on span "Inactive" at bounding box center [536, 145] width 24 height 8
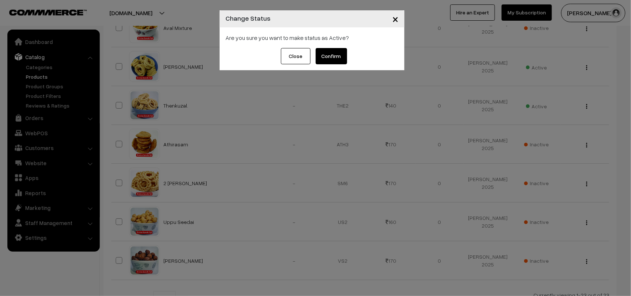
click at [332, 55] on button "Confirm" at bounding box center [331, 56] width 31 height 16
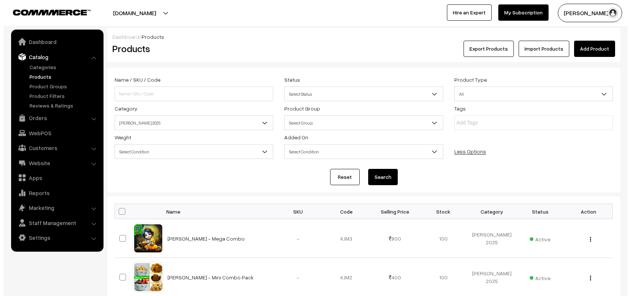
scroll to position [832, 0]
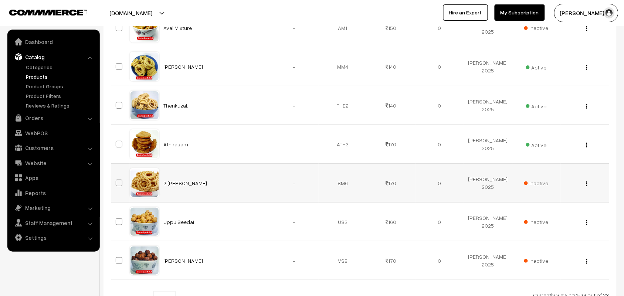
click at [533, 185] on span "Inactive" at bounding box center [536, 183] width 24 height 8
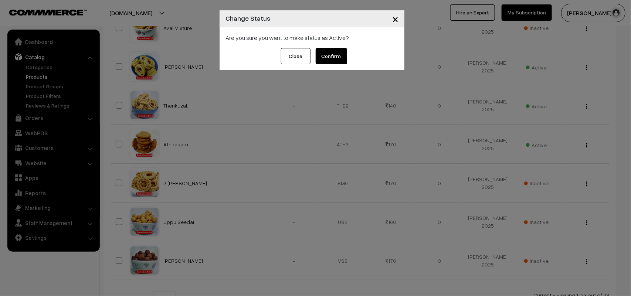
click at [330, 47] on div "Are you sure you want to make status as Active?" at bounding box center [312, 37] width 185 height 21
click at [335, 59] on button "Confirm" at bounding box center [331, 56] width 31 height 16
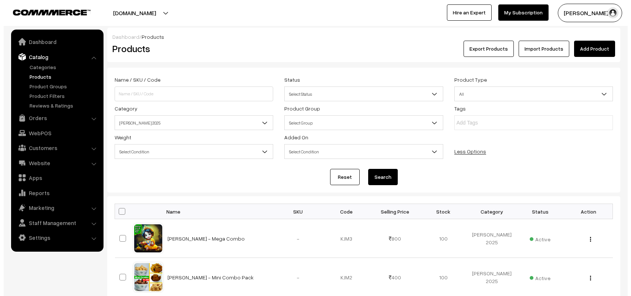
scroll to position [832, 0]
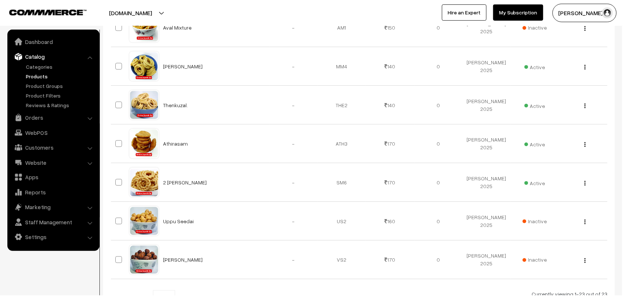
click at [538, 222] on span "Inactive" at bounding box center [536, 222] width 24 height 8
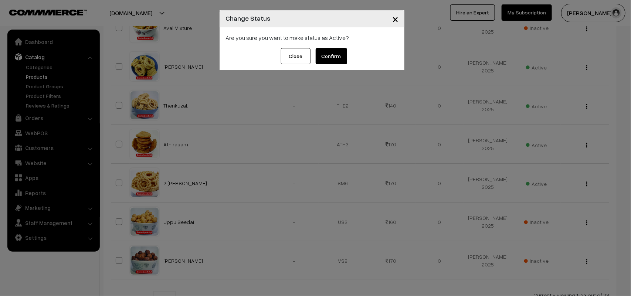
click at [328, 58] on button "Confirm" at bounding box center [331, 56] width 31 height 16
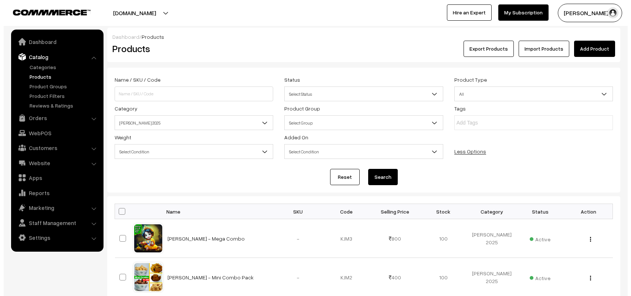
scroll to position [893, 0]
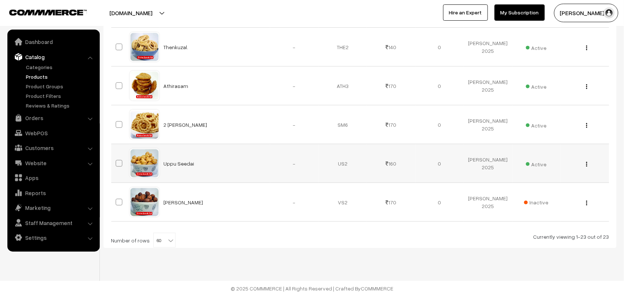
click at [538, 164] on span "Active" at bounding box center [536, 164] width 21 height 10
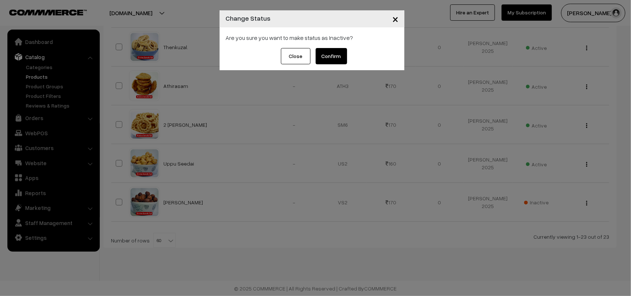
click at [398, 17] on span "×" at bounding box center [395, 19] width 6 height 14
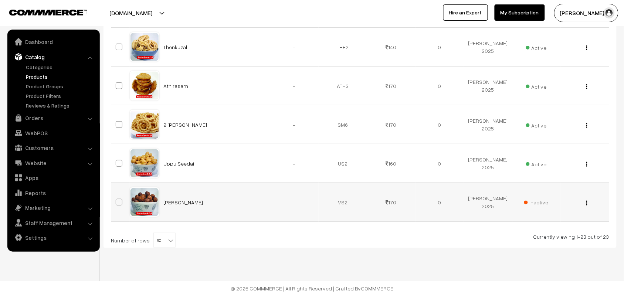
click at [546, 205] on span "Inactive" at bounding box center [536, 203] width 24 height 8
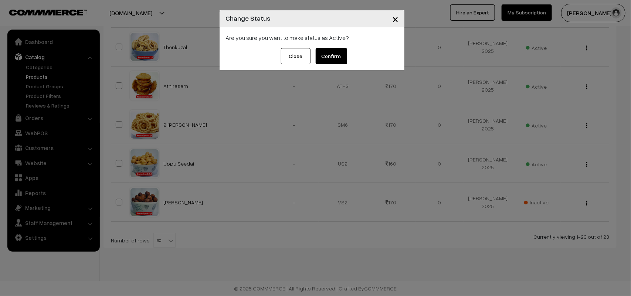
click at [335, 55] on button "Confirm" at bounding box center [331, 56] width 31 height 16
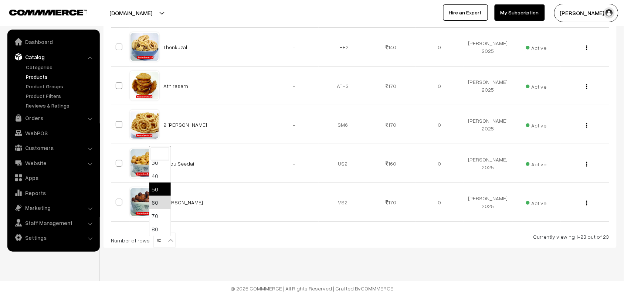
scroll to position [59, 0]
select select "90"
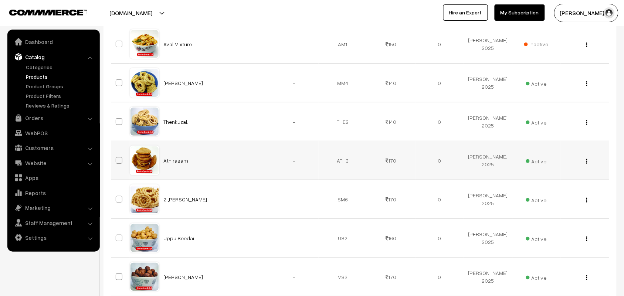
scroll to position [801, 0]
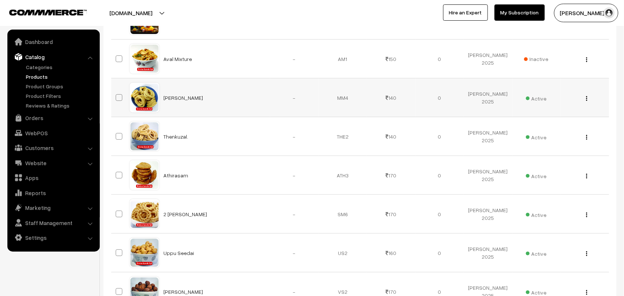
drag, startPoint x: 204, startPoint y: 102, endPoint x: 161, endPoint y: 100, distance: 43.3
click at [161, 100] on td "[PERSON_NAME]" at bounding box center [214, 97] width 111 height 39
copy link "[PERSON_NAME]"
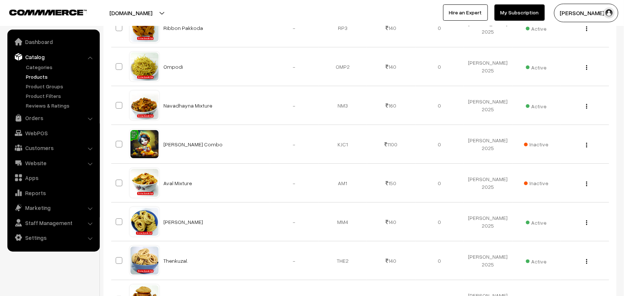
scroll to position [662, 0]
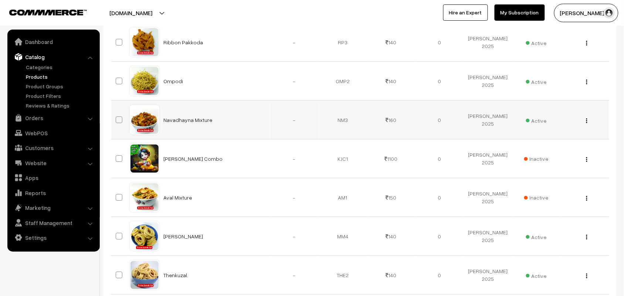
drag, startPoint x: 208, startPoint y: 126, endPoint x: 160, endPoint y: 124, distance: 48.1
click at [160, 124] on td "Navadhayna Mixture" at bounding box center [214, 120] width 111 height 39
copy link "Navadhayna Mixture"
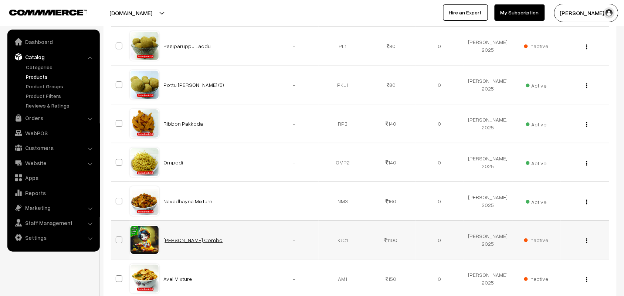
scroll to position [570, 0]
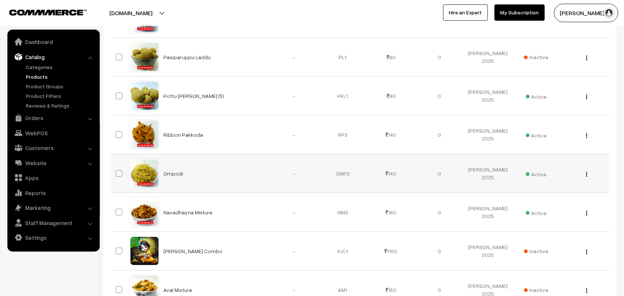
drag, startPoint x: 191, startPoint y: 177, endPoint x: 162, endPoint y: 180, distance: 29.7
click at [162, 180] on td "Ompodi" at bounding box center [214, 173] width 111 height 39
copy link "Ompodi"
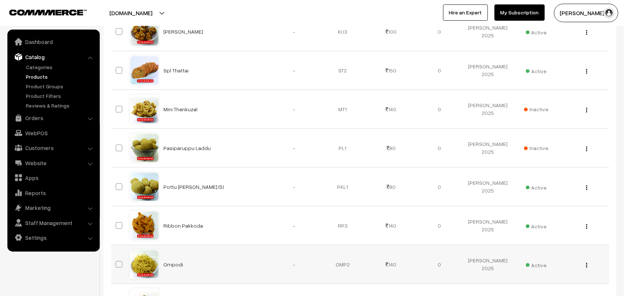
scroll to position [477, 0]
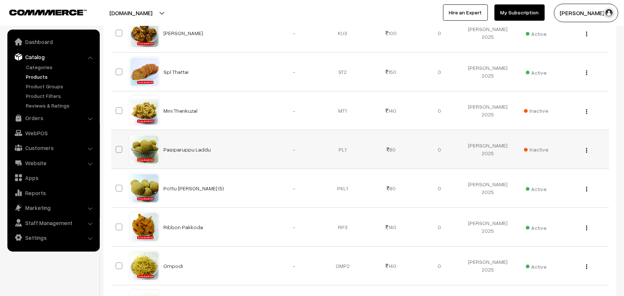
drag, startPoint x: 226, startPoint y: 155, endPoint x: 165, endPoint y: 155, distance: 61.4
click at [165, 155] on td "Pasiparuppu Laddu" at bounding box center [214, 149] width 111 height 39
drag, startPoint x: 226, startPoint y: 188, endPoint x: 162, endPoint y: 190, distance: 64.0
click at [162, 190] on td "Pottu [PERSON_NAME] (5)" at bounding box center [214, 188] width 111 height 39
copy link "Pottu [PERSON_NAME] (5)"
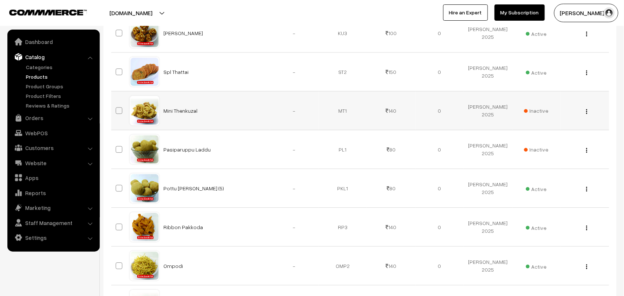
scroll to position [431, 0]
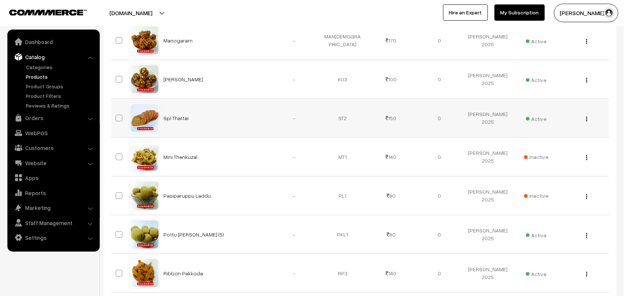
drag, startPoint x: 206, startPoint y: 120, endPoint x: 161, endPoint y: 121, distance: 44.4
click at [161, 121] on td "Spl Thattai" at bounding box center [214, 118] width 111 height 39
copy link "Spl Thattai"
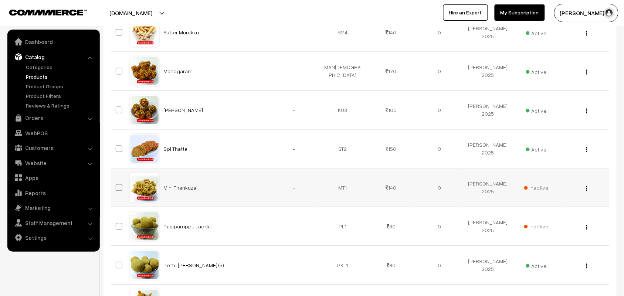
scroll to position [385, 0]
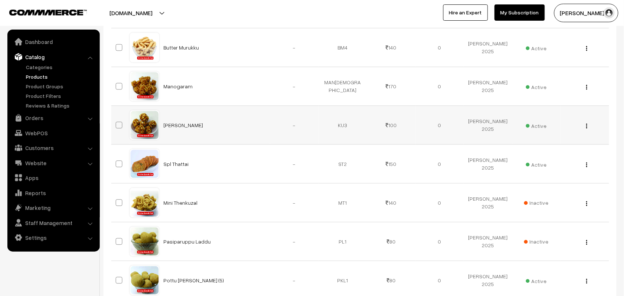
drag, startPoint x: 221, startPoint y: 132, endPoint x: 163, endPoint y: 129, distance: 58.1
click at [163, 131] on td "[PERSON_NAME]" at bounding box center [214, 125] width 111 height 39
copy link "[PERSON_NAME]"
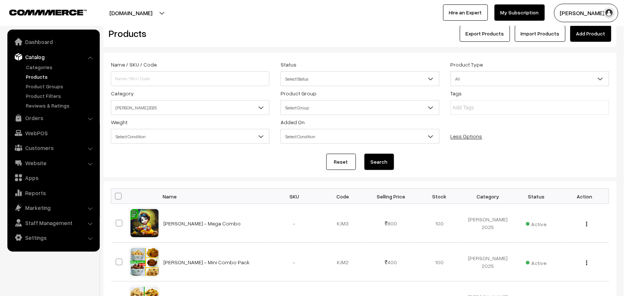
scroll to position [0, 0]
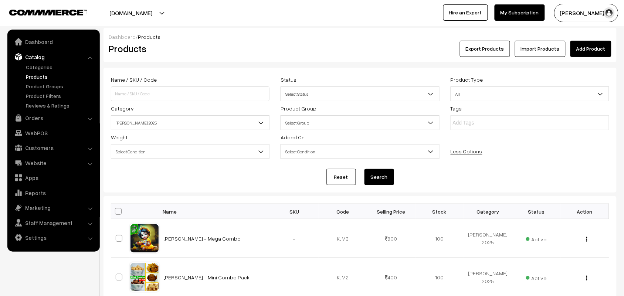
click at [582, 53] on link "Add Product" at bounding box center [591, 49] width 41 height 16
click at [582, 44] on link "Add Product" at bounding box center [591, 49] width 41 height 16
click at [166, 98] on input at bounding box center [190, 94] width 159 height 15
click at [582, 47] on link "Add Product" at bounding box center [591, 49] width 41 height 16
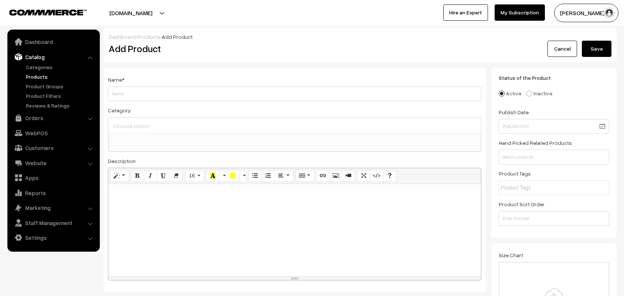
select select
click at [142, 93] on input "Weight" at bounding box center [294, 94] width 373 height 15
type input "[PERSON_NAME] - Spl Mixture"
click at [141, 129] on input at bounding box center [294, 126] width 367 height 11
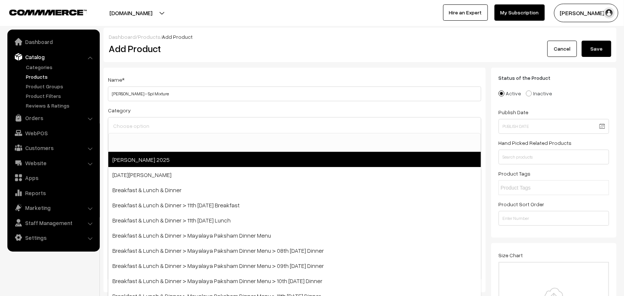
click at [165, 159] on span "[PERSON_NAME] 2025" at bounding box center [294, 159] width 373 height 15
select select "70"
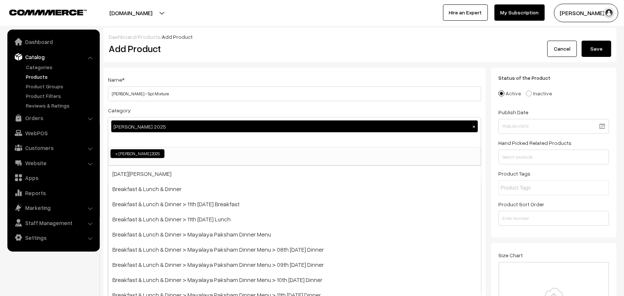
click at [283, 68] on div "Name * [PERSON_NAME] - Spl Mixture Category [PERSON_NAME] 2025 × [PERSON_NAME] …" at bounding box center [295, 187] width 382 height 239
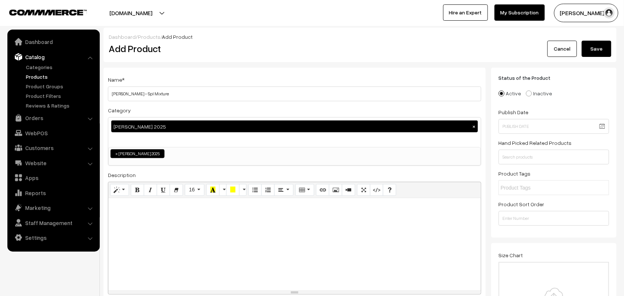
click at [178, 252] on div at bounding box center [294, 244] width 373 height 92
click at [132, 188] on button "Bold (CTRL+B)" at bounding box center [137, 190] width 13 height 12
click at [116, 189] on icon "Style" at bounding box center [116, 190] width 5 height 6
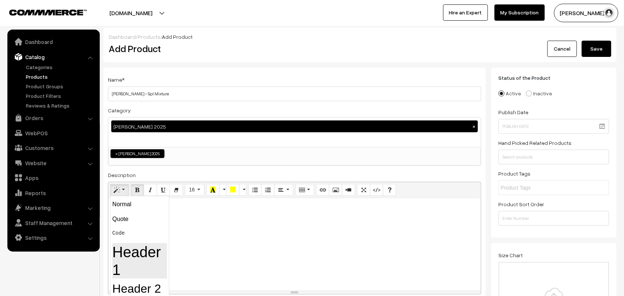
click at [134, 252] on h1 "Header 1" at bounding box center [139, 260] width 55 height 35
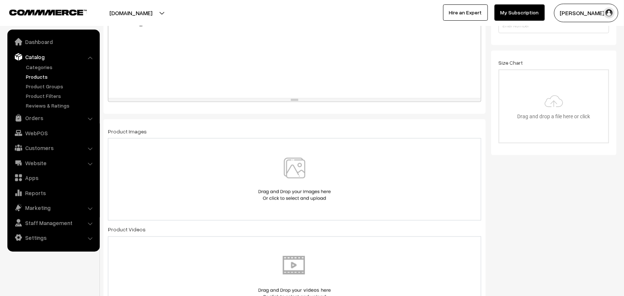
scroll to position [277, 0]
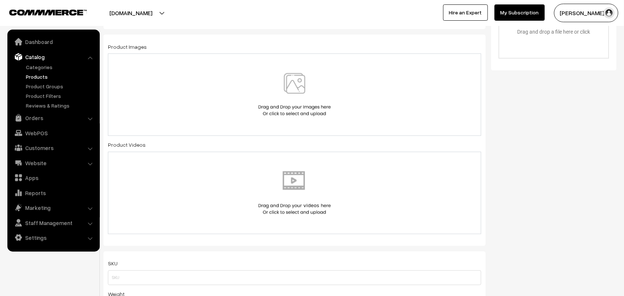
click at [306, 162] on div at bounding box center [294, 193] width 373 height 82
click at [285, 73] on div at bounding box center [294, 95] width 373 height 82
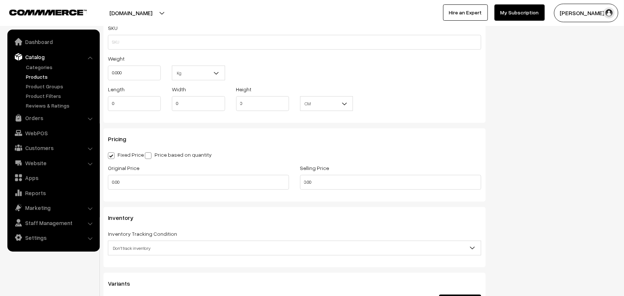
scroll to position [555, 0]
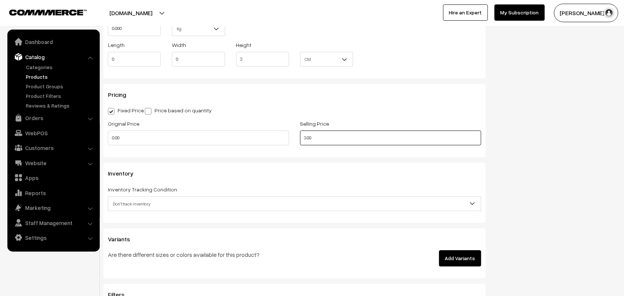
drag, startPoint x: 291, startPoint y: 139, endPoint x: 251, endPoint y: 137, distance: 40.7
click at [251, 137] on div "Original Price 0.00 Selling Price 0.00" at bounding box center [294, 134] width 385 height 31
type input "170"
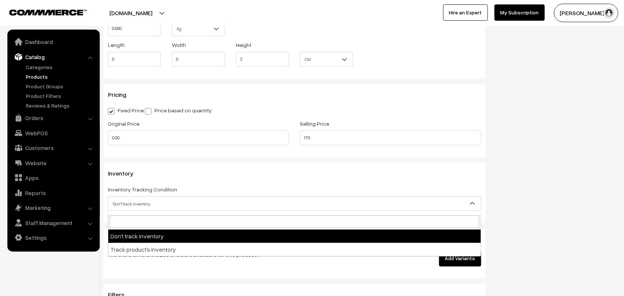
click at [121, 206] on span "Don't track inventory" at bounding box center [294, 203] width 373 height 13
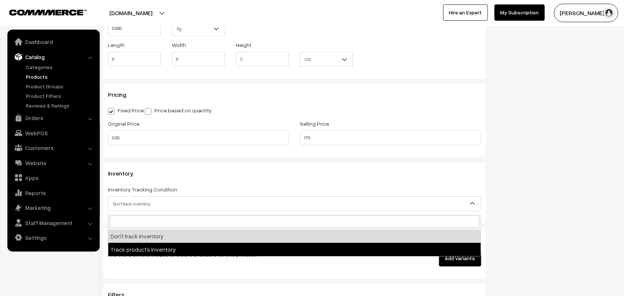
select select "2"
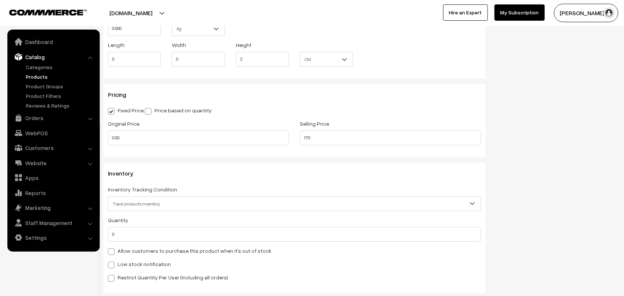
click at [123, 253] on label "Allow customers to purchase this product when it's out of stock" at bounding box center [189, 251] width 163 height 8
click at [113, 253] on input "Allow customers to purchase this product when it's out of stock" at bounding box center [110, 250] width 5 height 5
checkbox input "true"
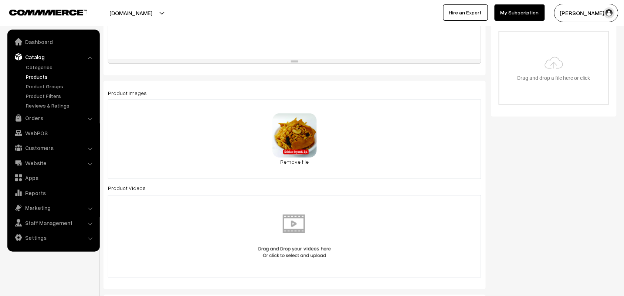
scroll to position [0, 0]
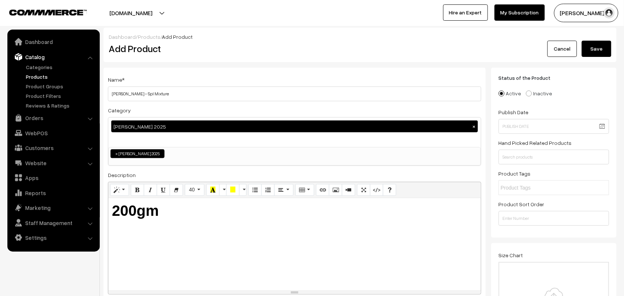
click at [598, 49] on button "Save" at bounding box center [597, 49] width 30 height 16
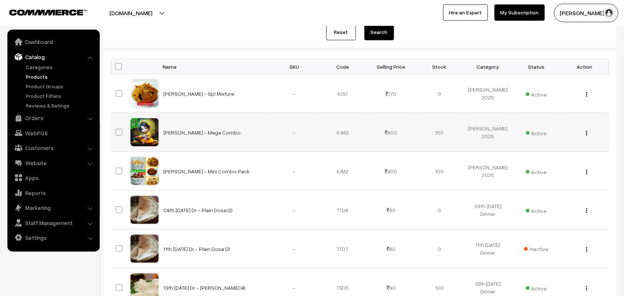
scroll to position [92, 0]
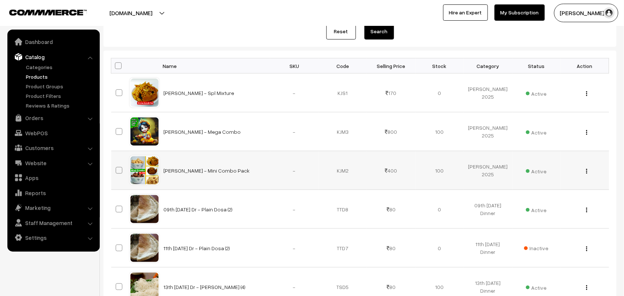
click at [586, 170] on button "button" at bounding box center [587, 171] width 2 height 6
click at [550, 197] on link "Edit" at bounding box center [553, 198] width 63 height 16
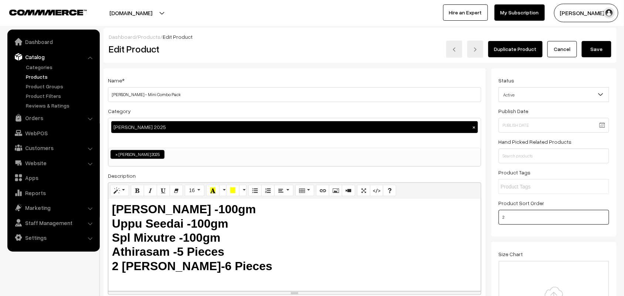
drag, startPoint x: 522, startPoint y: 221, endPoint x: 481, endPoint y: 223, distance: 41.1
click at [597, 43] on button "Save" at bounding box center [597, 49] width 30 height 16
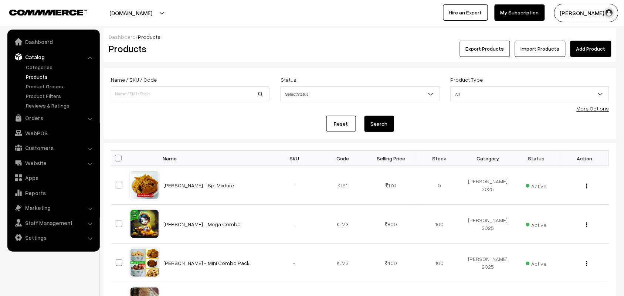
click at [594, 106] on link "More Options" at bounding box center [593, 108] width 33 height 6
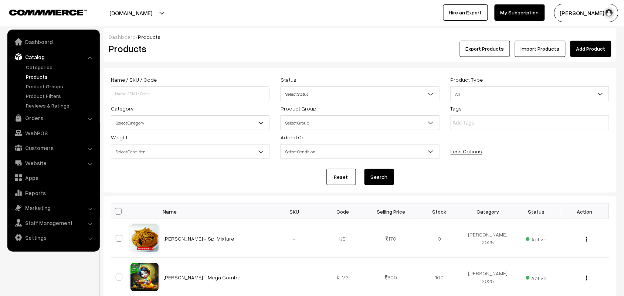
drag, startPoint x: 132, startPoint y: 124, endPoint x: 144, endPoint y: 129, distance: 13.3
click at [132, 123] on span "Select Category" at bounding box center [190, 122] width 158 height 13
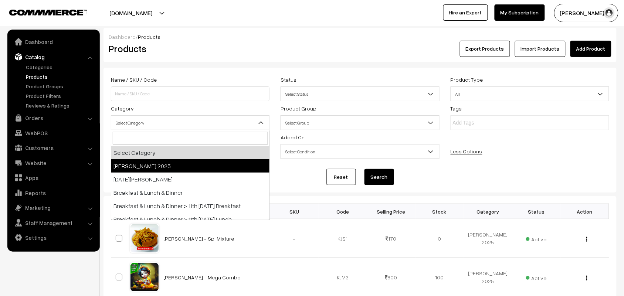
select select "70"
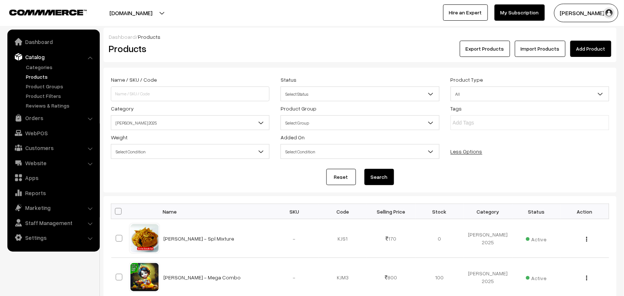
click at [381, 175] on button "Search" at bounding box center [380, 177] width 30 height 16
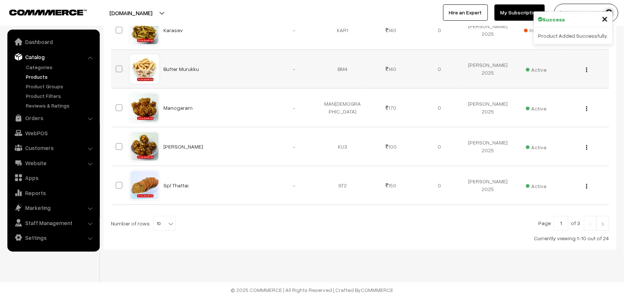
scroll to position [406, 0]
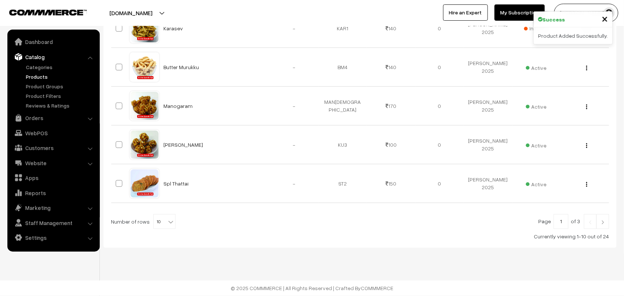
click at [158, 224] on span "10" at bounding box center [164, 222] width 21 height 15
select select "100"
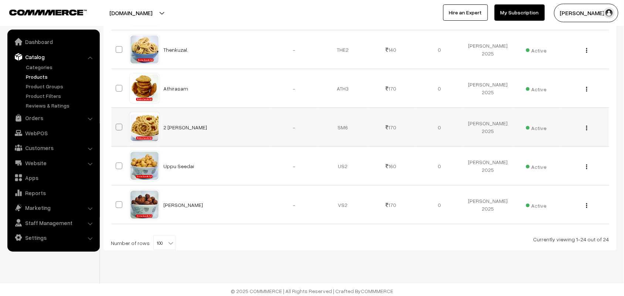
scroll to position [932, 0]
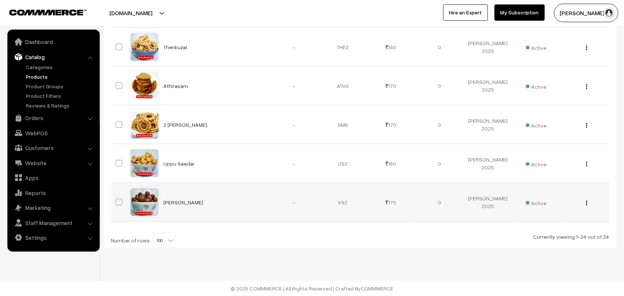
click at [586, 202] on img "button" at bounding box center [586, 203] width 1 height 5
click at [537, 228] on link "Edit" at bounding box center [553, 229] width 63 height 16
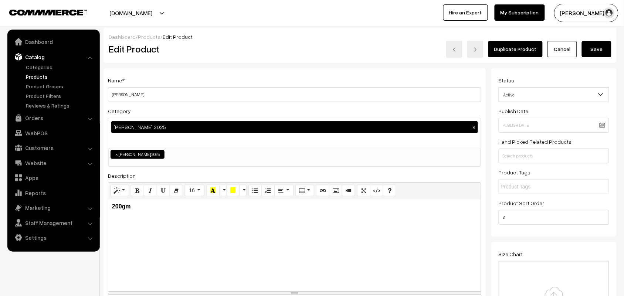
click at [605, 52] on button "Save" at bounding box center [597, 49] width 30 height 16
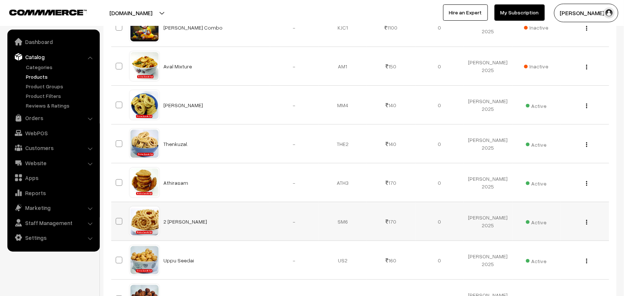
scroll to position [932, 0]
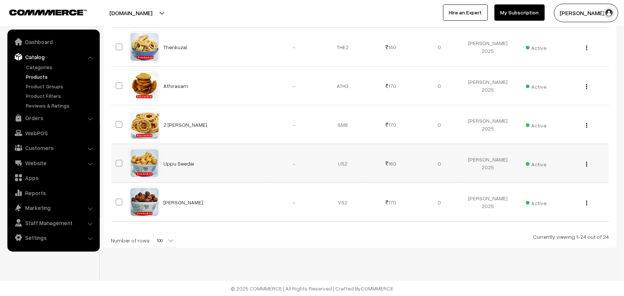
click at [587, 163] on img "button" at bounding box center [586, 164] width 1 height 5
click at [542, 187] on link "Edit" at bounding box center [553, 191] width 63 height 16
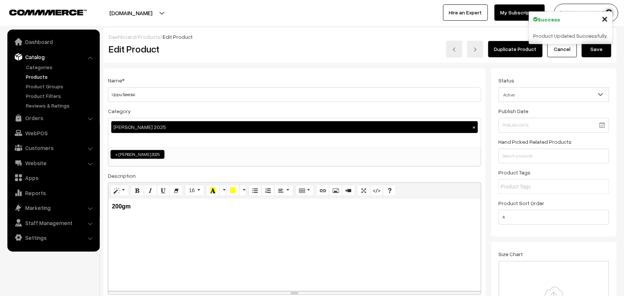
click at [599, 54] on button "Save" at bounding box center [597, 49] width 30 height 16
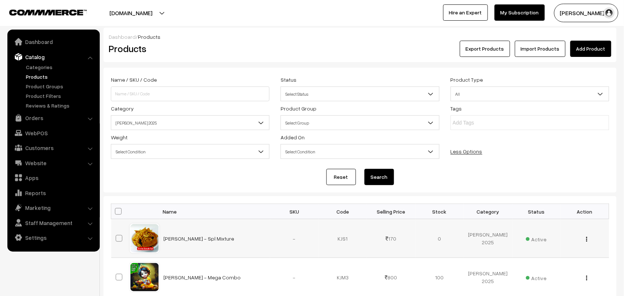
click at [586, 240] on img "button" at bounding box center [586, 239] width 1 height 5
click at [556, 264] on link "Edit" at bounding box center [553, 266] width 63 height 16
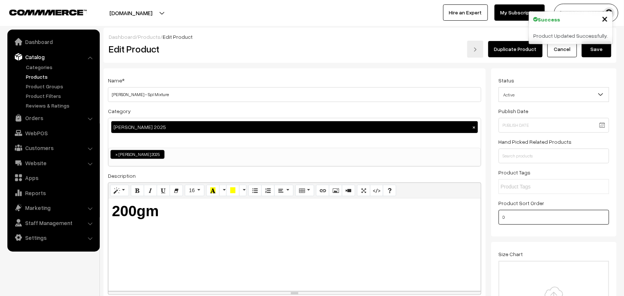
drag, startPoint x: 518, startPoint y: 220, endPoint x: 461, endPoint y: 217, distance: 57.0
type input "5"
click at [592, 44] on div "Product Updated Successfully." at bounding box center [571, 35] width 84 height 17
click at [599, 52] on button "Save" at bounding box center [597, 49] width 30 height 16
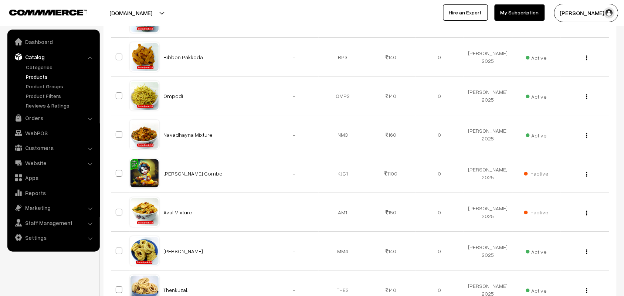
scroll to position [693, 0]
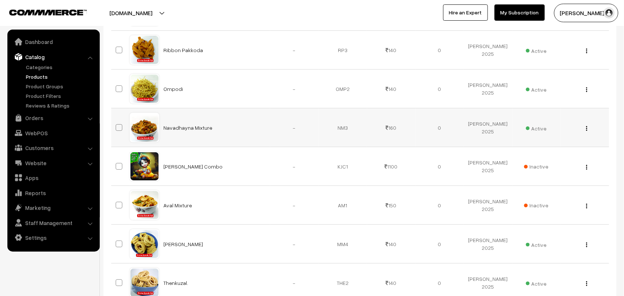
click at [588, 129] on button "button" at bounding box center [587, 128] width 2 height 6
click at [546, 156] on link "Edit" at bounding box center [553, 155] width 63 height 16
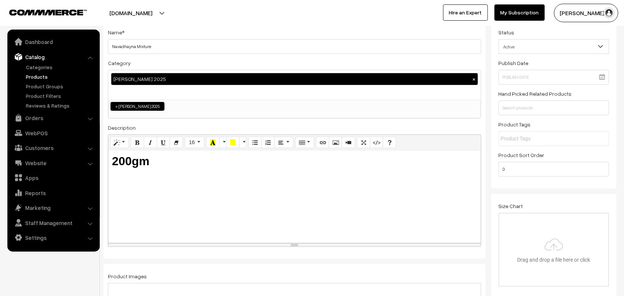
scroll to position [92, 0]
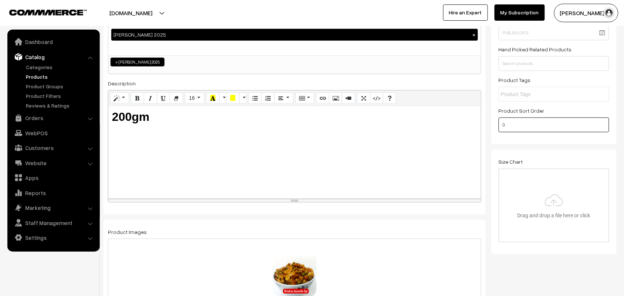
drag, startPoint x: 486, startPoint y: 119, endPoint x: 439, endPoint y: 112, distance: 47.4
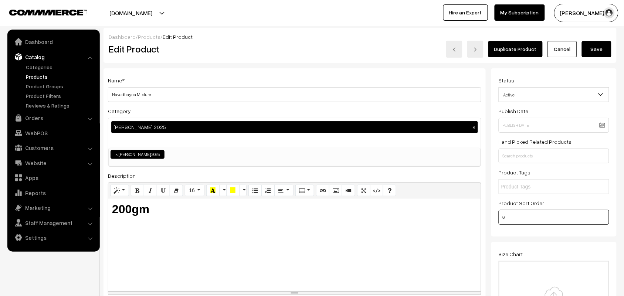
type input "6"
click at [593, 48] on button "Save" at bounding box center [597, 49] width 30 height 16
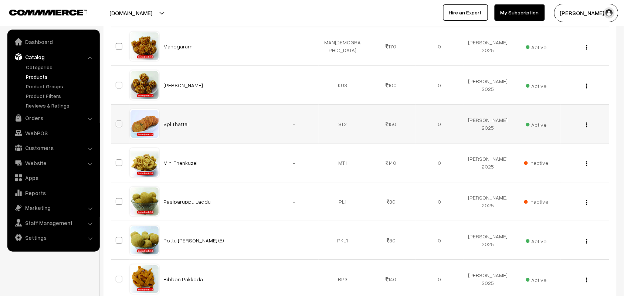
scroll to position [462, 0]
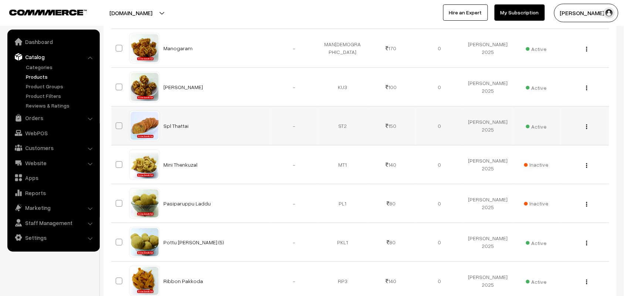
click at [587, 127] on img "button" at bounding box center [586, 126] width 1 height 5
click at [547, 158] on link "Edit" at bounding box center [553, 153] width 63 height 16
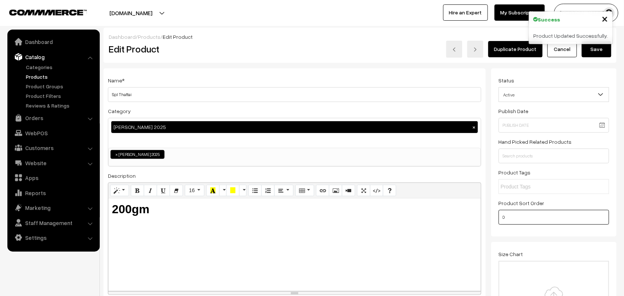
drag, startPoint x: 511, startPoint y: 220, endPoint x: 466, endPoint y: 221, distance: 45.1
type input "7"
click at [592, 52] on button "Save" at bounding box center [597, 49] width 30 height 16
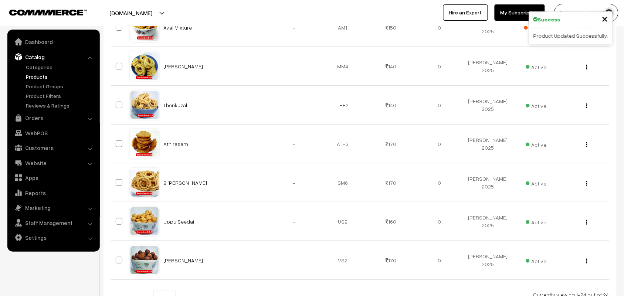
scroll to position [878, 0]
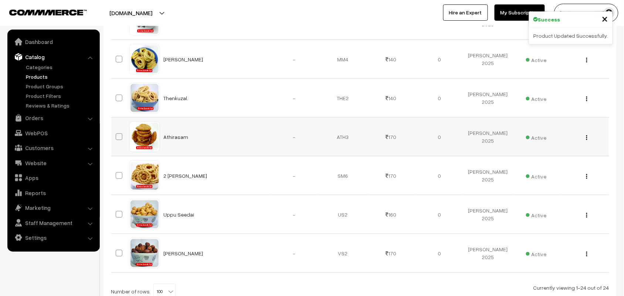
click at [586, 141] on button "button" at bounding box center [587, 138] width 2 height 6
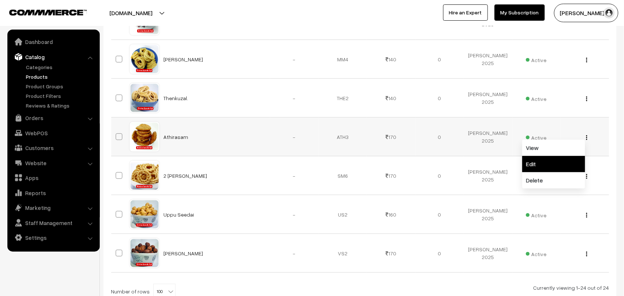
click at [535, 165] on link "Edit" at bounding box center [553, 164] width 63 height 16
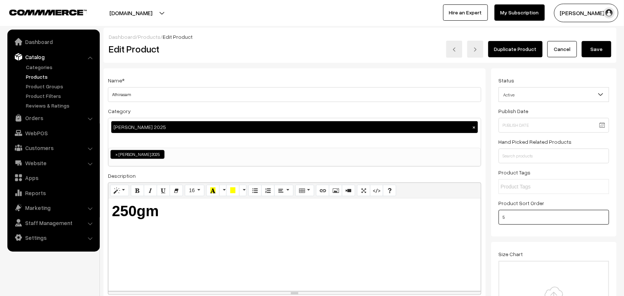
drag, startPoint x: 506, startPoint y: 219, endPoint x: 486, endPoint y: 220, distance: 20.4
type input "8"
click at [604, 44] on button "Save" at bounding box center [597, 49] width 30 height 16
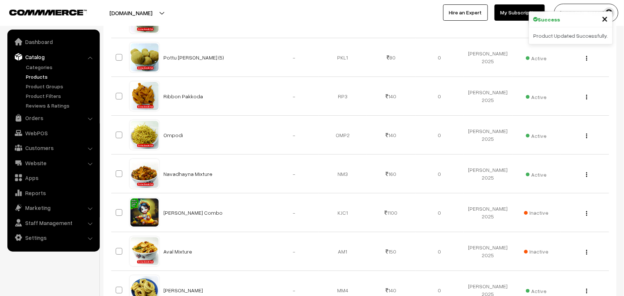
scroll to position [832, 0]
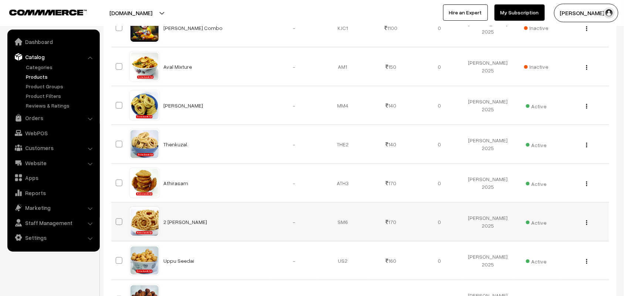
click at [585, 224] on div "View Edit Delete" at bounding box center [585, 222] width 40 height 8
click at [583, 224] on div "View Edit Delete" at bounding box center [585, 222] width 40 height 8
click at [588, 223] on div "View Edit Delete" at bounding box center [585, 222] width 40 height 8
click at [587, 224] on img "button" at bounding box center [586, 222] width 1 height 5
click at [534, 251] on link "Edit" at bounding box center [553, 249] width 63 height 16
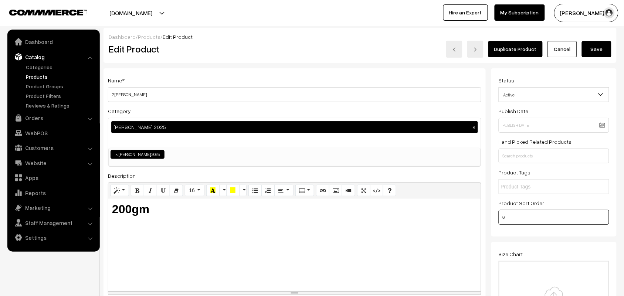
drag, startPoint x: 511, startPoint y: 223, endPoint x: 457, endPoint y: 222, distance: 54.0
type input "9"
click at [596, 44] on button "Save" at bounding box center [597, 49] width 30 height 16
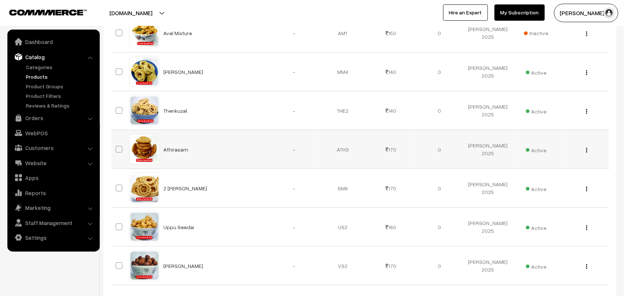
scroll to position [878, 0]
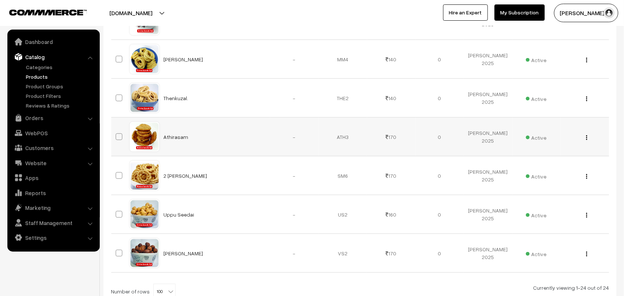
click at [587, 138] on img "button" at bounding box center [586, 137] width 1 height 5
click at [544, 169] on link "Edit" at bounding box center [553, 164] width 63 height 16
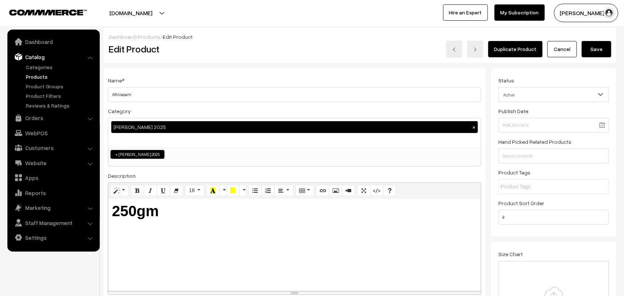
click at [601, 50] on button "Save" at bounding box center [597, 49] width 30 height 16
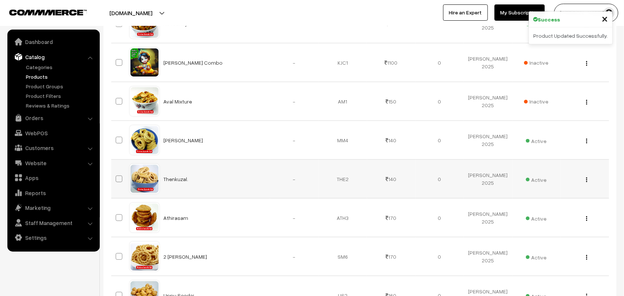
scroll to position [878, 0]
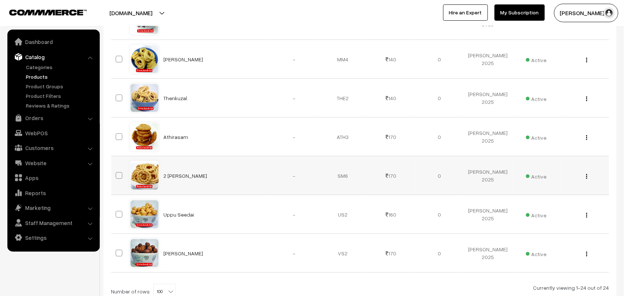
click at [586, 179] on img "button" at bounding box center [586, 176] width 1 height 5
click at [544, 207] on link "Edit" at bounding box center [553, 203] width 63 height 16
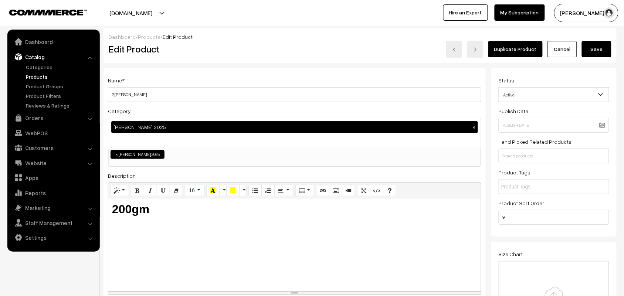
click at [593, 48] on button "Save" at bounding box center [597, 49] width 30 height 16
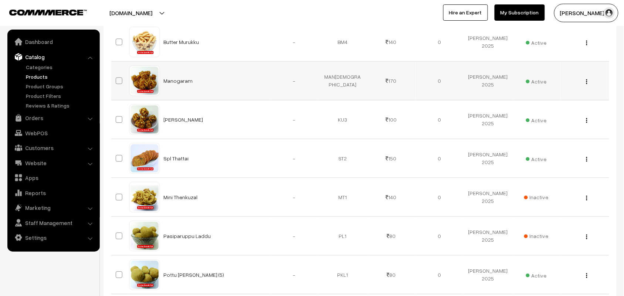
scroll to position [508, 0]
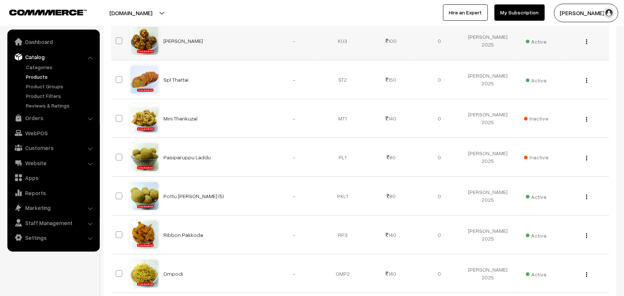
click at [587, 44] on img "button" at bounding box center [586, 41] width 1 height 5
click at [544, 71] on link "Edit" at bounding box center [553, 68] width 63 height 16
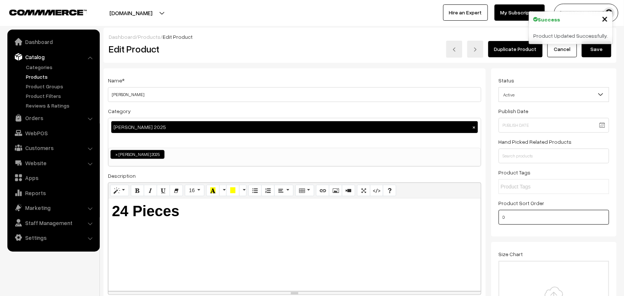
drag, startPoint x: 492, startPoint y: 222, endPoint x: 476, endPoint y: 222, distance: 15.9
type input "10"
click at [601, 54] on button "Save" at bounding box center [597, 49] width 30 height 16
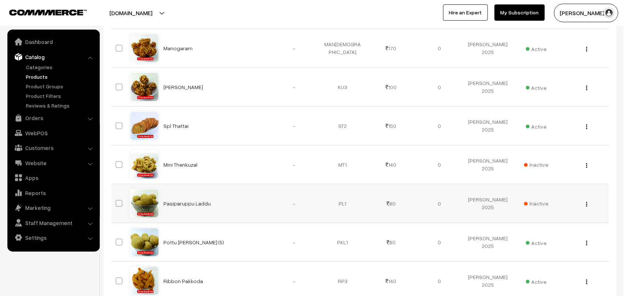
scroll to position [555, 0]
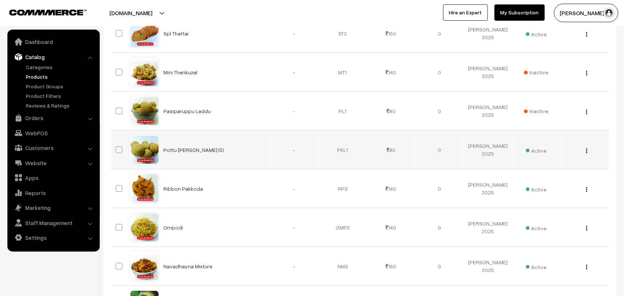
click at [587, 150] on button "button" at bounding box center [587, 151] width 2 height 6
click at [552, 176] on link "Edit" at bounding box center [553, 177] width 63 height 16
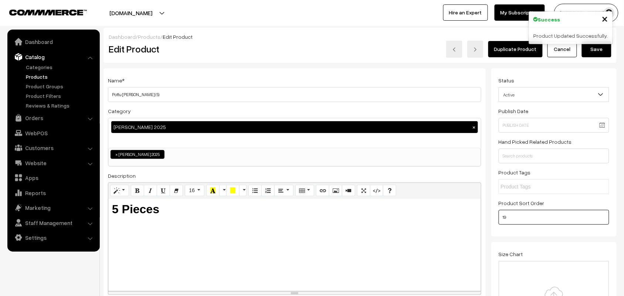
drag, startPoint x: 510, startPoint y: 222, endPoint x: 491, endPoint y: 224, distance: 19.0
click at [491, 224] on div "Status Active Inactive Active Publish Date Product Type -- Select -- -- Select …" at bounding box center [554, 152] width 126 height 168
type input "11"
click at [600, 56] on button "Save" at bounding box center [597, 49] width 30 height 16
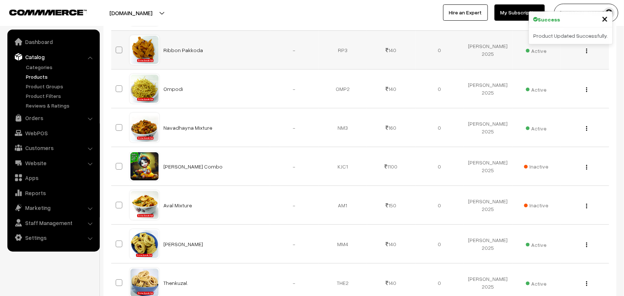
scroll to position [832, 0]
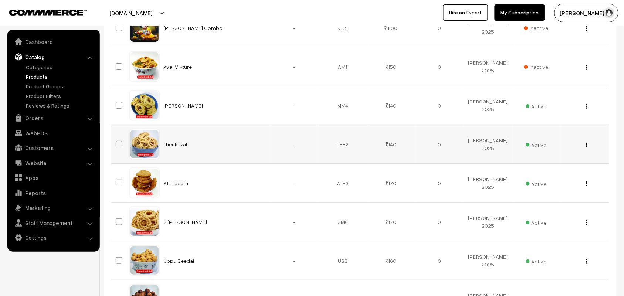
click at [586, 148] on button "button" at bounding box center [587, 145] width 2 height 6
click at [546, 176] on link "Edit" at bounding box center [553, 171] width 63 height 16
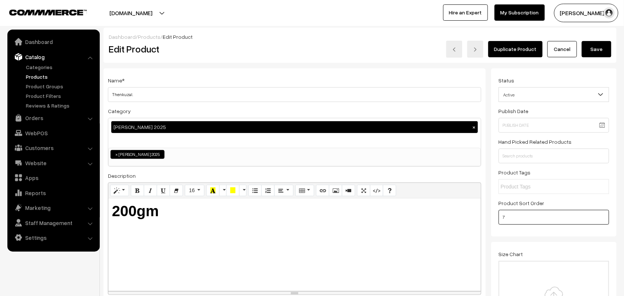
drag, startPoint x: 493, startPoint y: 219, endPoint x: 466, endPoint y: 219, distance: 27.0
type input "12"
click at [590, 50] on button "Save" at bounding box center [597, 49] width 30 height 16
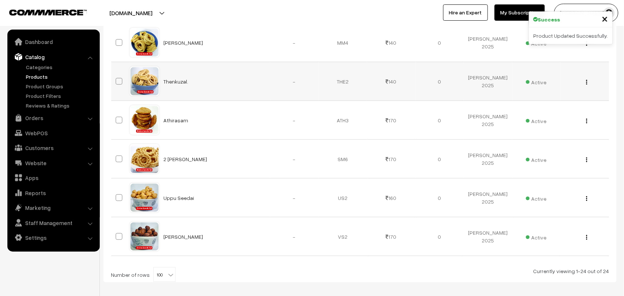
scroll to position [878, 0]
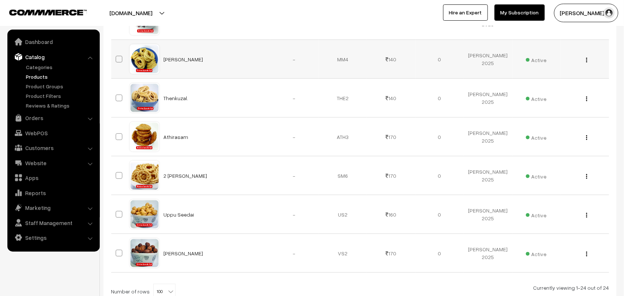
click at [587, 62] on img "button" at bounding box center [586, 60] width 1 height 5
click at [550, 91] on link "Edit" at bounding box center [553, 86] width 63 height 16
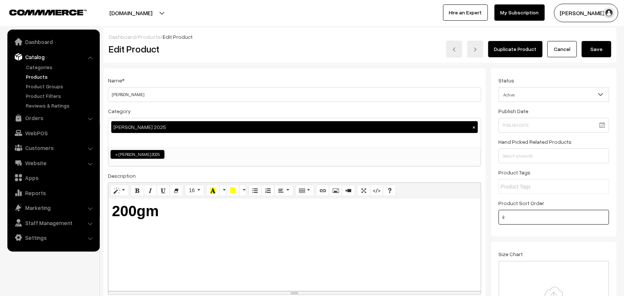
drag, startPoint x: 488, startPoint y: 216, endPoint x: 470, endPoint y: 213, distance: 17.9
type input "13"
click at [596, 43] on button "Save" at bounding box center [597, 49] width 30 height 16
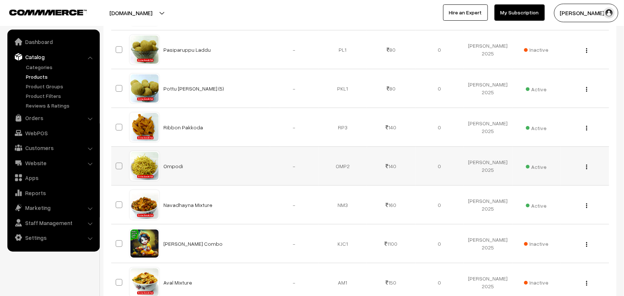
scroll to position [601, 0]
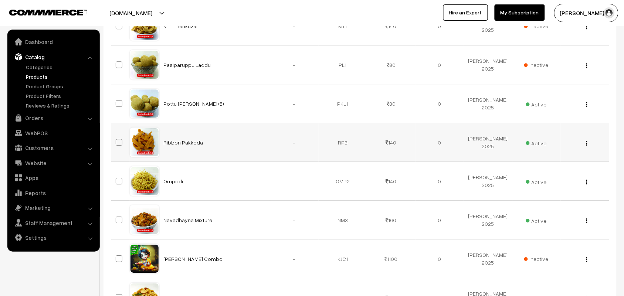
click at [588, 145] on div "View Edit Delete" at bounding box center [585, 143] width 40 height 8
click at [589, 145] on div "View Edit Delete" at bounding box center [585, 143] width 40 height 8
click at [587, 145] on img "button" at bounding box center [586, 143] width 1 height 5
click at [540, 178] on link "Edit" at bounding box center [553, 170] width 63 height 16
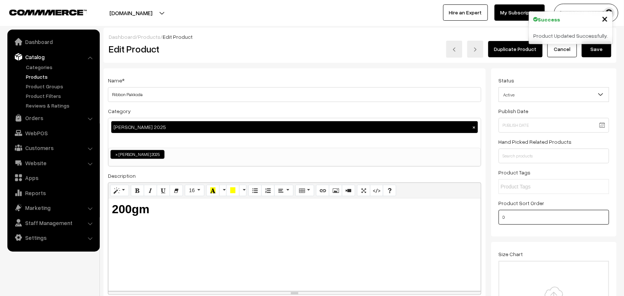
drag, startPoint x: 518, startPoint y: 218, endPoint x: 417, endPoint y: 219, distance: 101.7
type input "1"
type input "14"
click at [598, 54] on button "Save" at bounding box center [597, 49] width 30 height 16
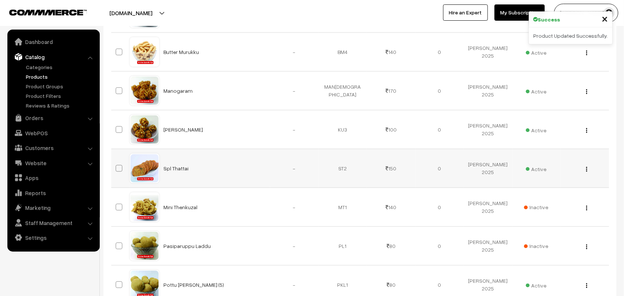
scroll to position [324, 0]
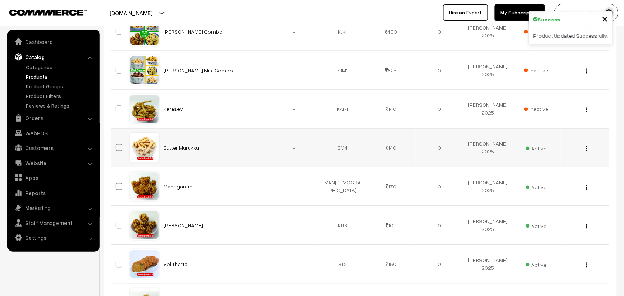
click at [588, 150] on div "View Edit Delete" at bounding box center [585, 148] width 40 height 8
click at [586, 150] on img "button" at bounding box center [586, 148] width 1 height 5
click at [545, 170] on link "Edit" at bounding box center [553, 175] width 63 height 16
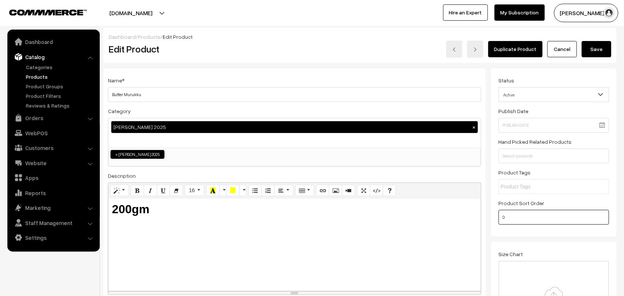
type input "15"
click at [595, 48] on button "Save" at bounding box center [597, 49] width 30 height 16
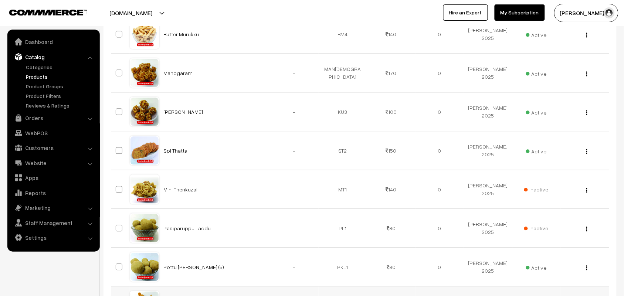
scroll to position [424, 0]
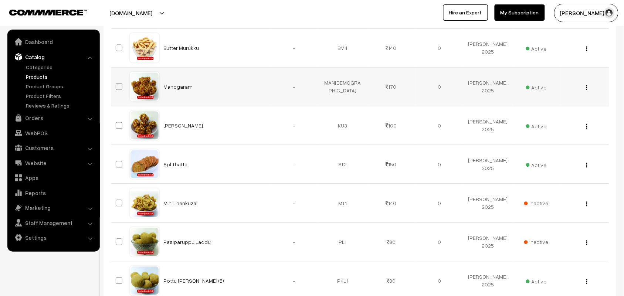
click at [588, 88] on button "button" at bounding box center [587, 87] width 2 height 6
click at [546, 113] on link "Edit" at bounding box center [553, 114] width 63 height 16
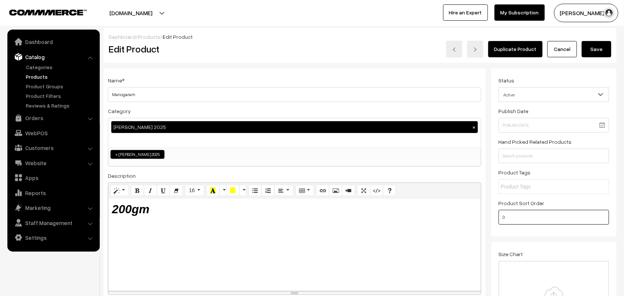
type input "16"
click at [592, 54] on button "Save" at bounding box center [597, 49] width 30 height 16
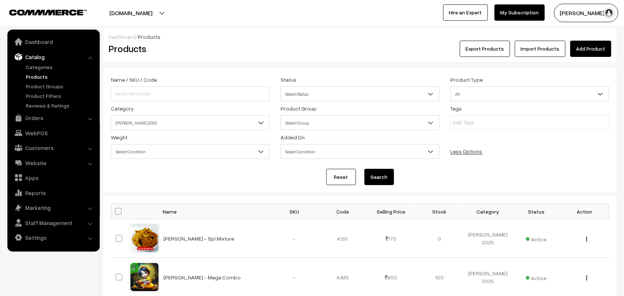
click at [118, 217] on th at bounding box center [120, 211] width 18 height 15
click at [121, 212] on th at bounding box center [120, 211] width 18 height 15
click at [120, 213] on span at bounding box center [118, 211] width 7 height 7
click at [116, 213] on input "checkbox" at bounding box center [113, 211] width 5 height 5
checkbox input "true"
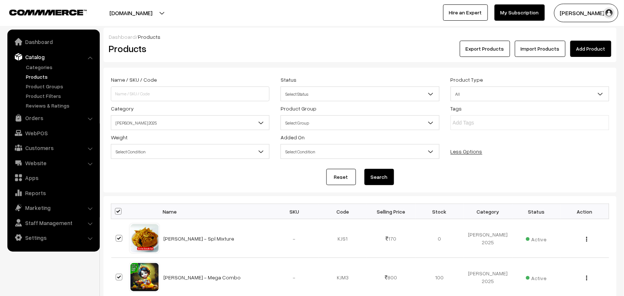
checkbox input "true"
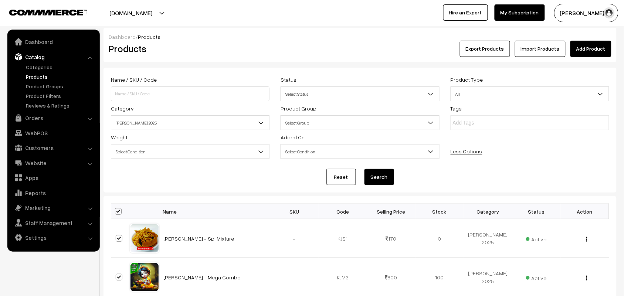
checkbox input "true"
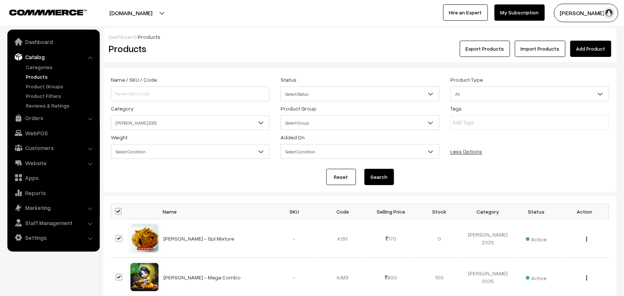
checkbox input "true"
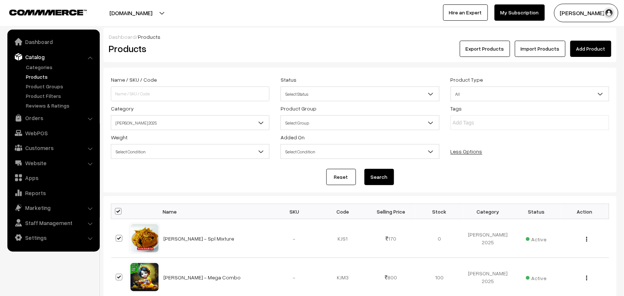
checkbox input "true"
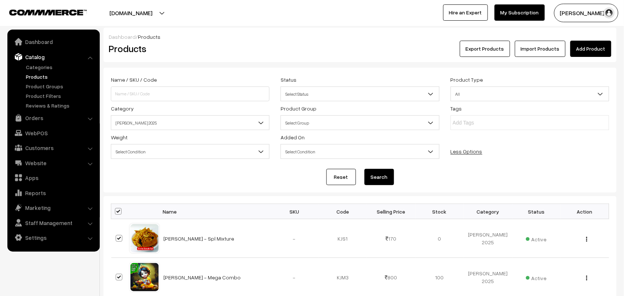
checkbox input "true"
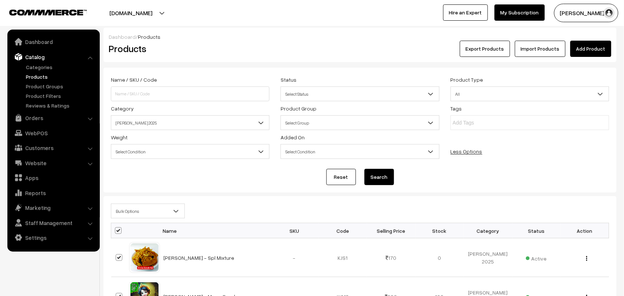
click at [125, 210] on span "Bulk Options" at bounding box center [147, 211] width 73 height 13
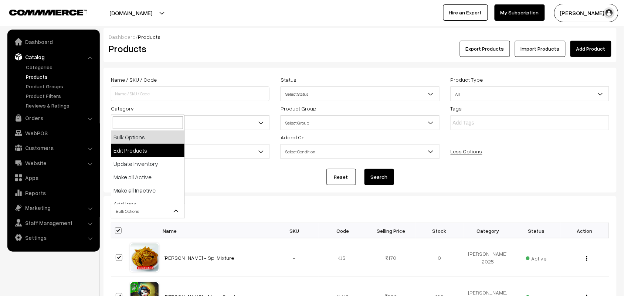
drag, startPoint x: 141, startPoint y: 149, endPoint x: 136, endPoint y: 149, distance: 5.2
select select "editProduct"
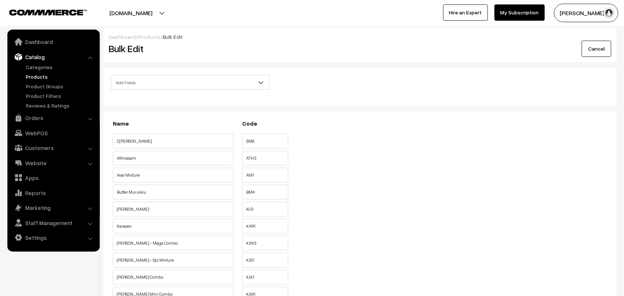
click at [166, 82] on span "Add Fields" at bounding box center [190, 82] width 158 height 13
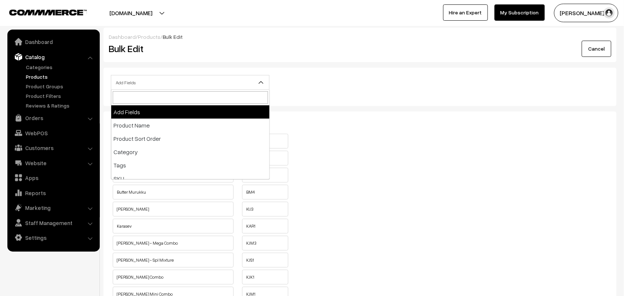
click at [264, 67] on div "Dashboard / Products / Bulk Edit Bulk Edit Cancel Add Fields Product Name Produ…" at bounding box center [360, 301] width 513 height 547
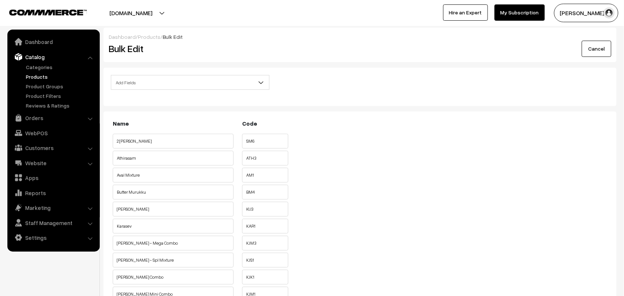
click at [176, 84] on span "Add Fields" at bounding box center [190, 82] width 158 height 13
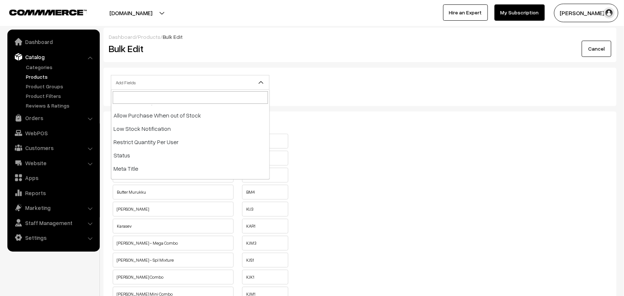
scroll to position [139, 0]
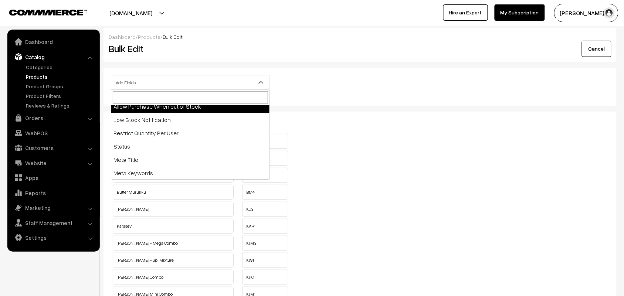
select select "allow-purchase"
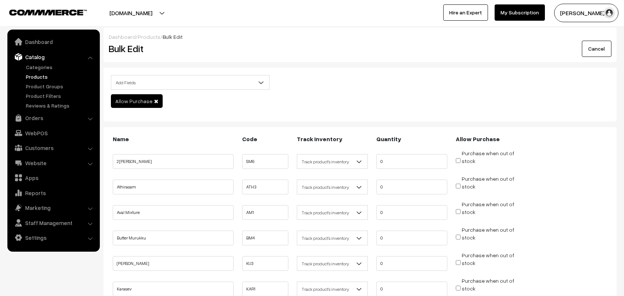
scroll to position [92, 0]
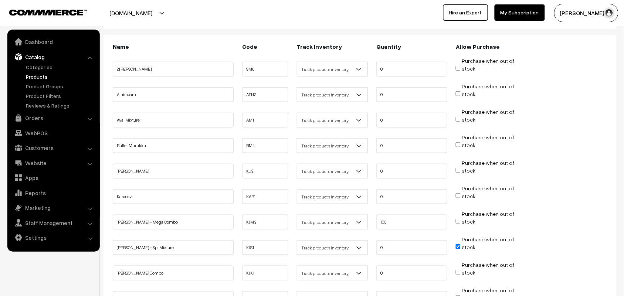
click at [457, 66] on input "Purchase when out of stock" at bounding box center [458, 68] width 5 height 5
click at [458, 67] on input "Purchase when out of stock" at bounding box center [458, 68] width 5 height 5
checkbox input "false"
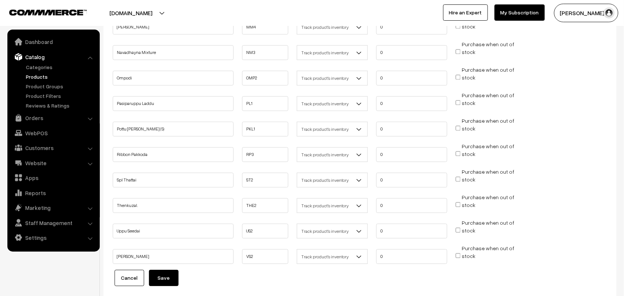
scroll to position [537, 0]
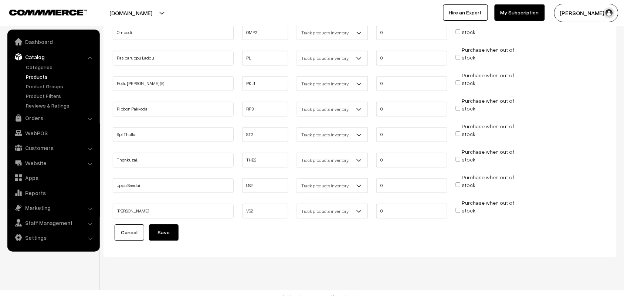
click at [462, 200] on label"] "Purchase when out of stock" at bounding box center [488, 207] width 53 height 16
click at [461, 208] on input "Purchase when out of stock" at bounding box center [458, 210] width 5 height 5
checkbox input "true"
click at [460, 182] on input "Purchase when out of stock" at bounding box center [458, 184] width 5 height 5
checkbox input "true"
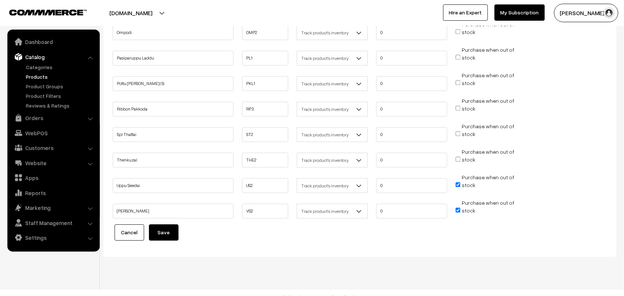
click at [457, 157] on input "Purchase when out of stock" at bounding box center [458, 159] width 5 height 5
checkbox input "true"
click at [459, 131] on input "Purchase when out of stock" at bounding box center [458, 133] width 5 height 5
checkbox input "true"
click at [460, 106] on input "Purchase when out of stock" at bounding box center [458, 108] width 5 height 5
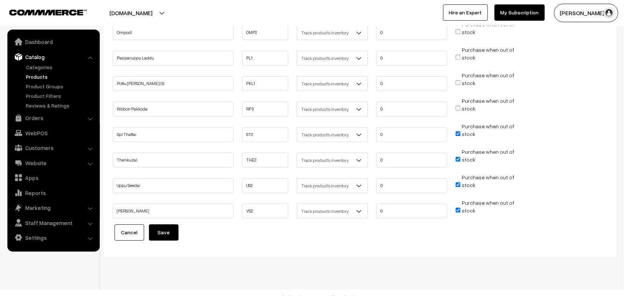
checkbox input "true"
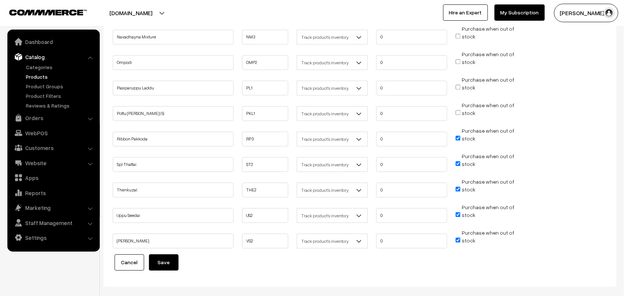
scroll to position [491, 0]
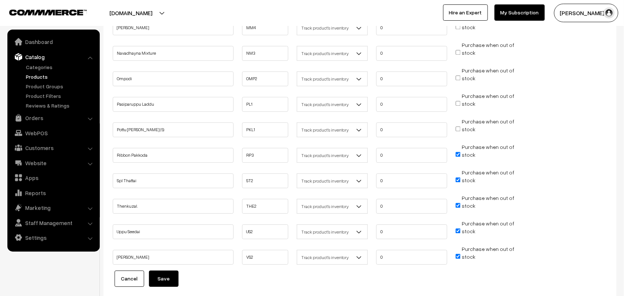
click at [459, 126] on input "Purchase when out of stock" at bounding box center [458, 128] width 5 height 5
checkbox input "true"
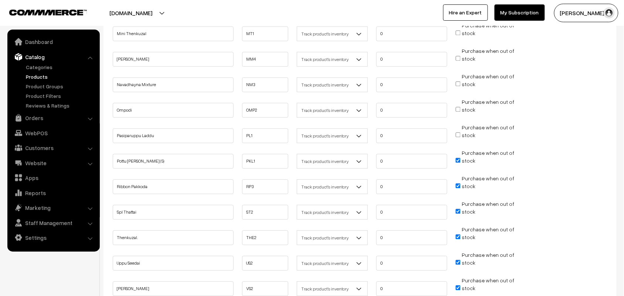
scroll to position [445, 0]
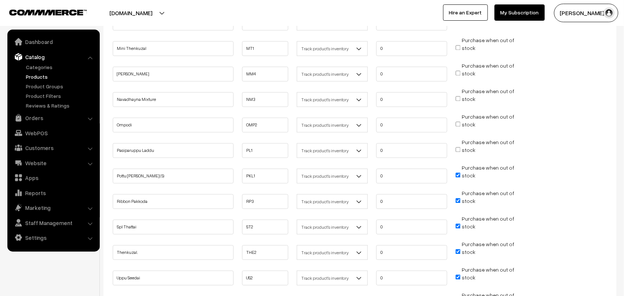
click at [458, 122] on input "Purchase when out of stock" at bounding box center [458, 124] width 5 height 5
checkbox input "true"
click at [458, 96] on input "Purchase when out of stock" at bounding box center [458, 98] width 5 height 5
checkbox input "true"
click at [457, 71] on input "Purchase when out of stock" at bounding box center [458, 73] width 5 height 5
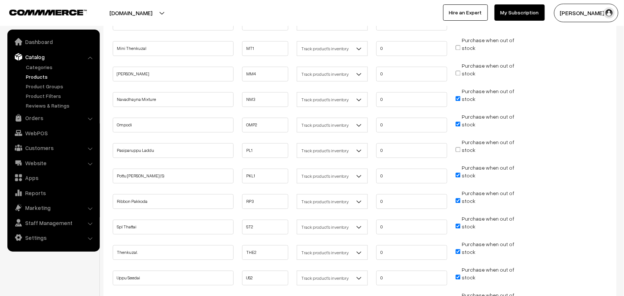
checkbox input "true"
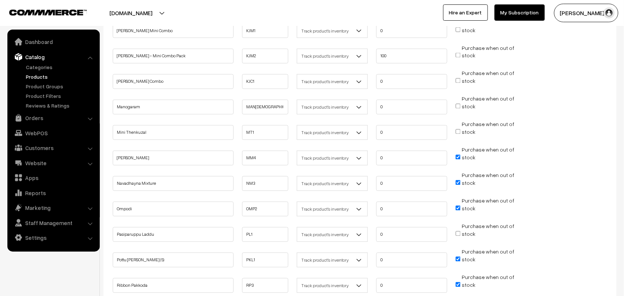
scroll to position [352, 0]
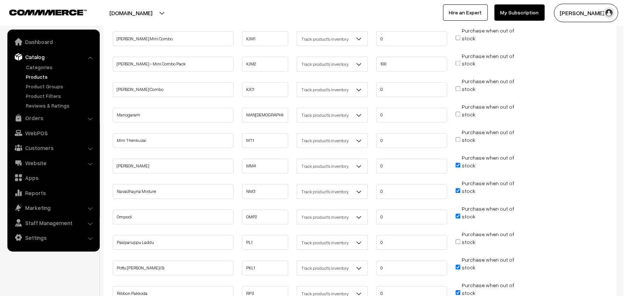
click at [457, 112] on input "Purchase when out of stock" at bounding box center [458, 114] width 5 height 5
checkbox input "true"
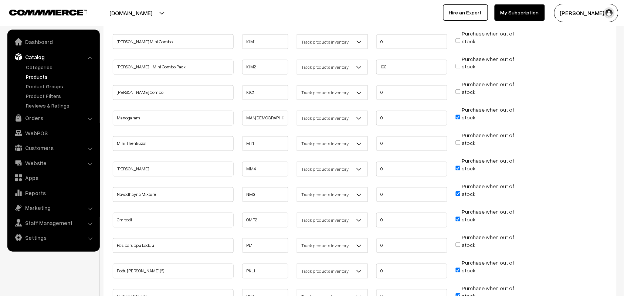
scroll to position [306, 0]
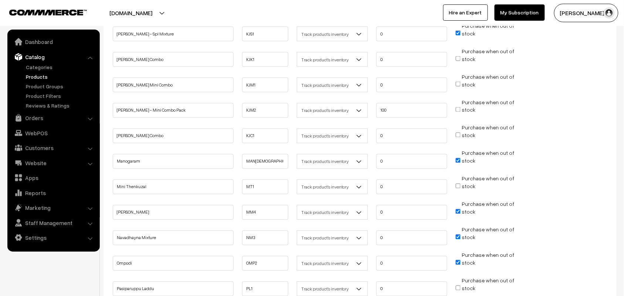
click at [460, 107] on input "Purchase when out of stock" at bounding box center [458, 109] width 5 height 5
checkbox input "true"
click at [457, 82] on input "Purchase when out of stock" at bounding box center [458, 84] width 5 height 5
checkbox input "true"
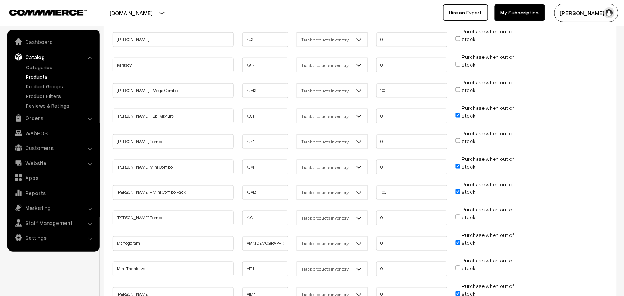
scroll to position [214, 0]
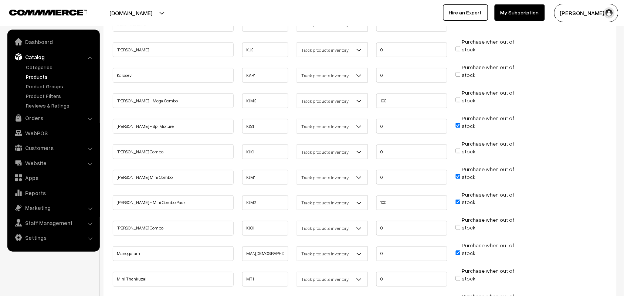
click at [459, 98] on input "Purchase when out of stock" at bounding box center [458, 100] width 5 height 5
checkbox input "true"
click at [461, 174] on input "Purchase when out of stock" at bounding box center [458, 176] width 5 height 5
checkbox input "false"
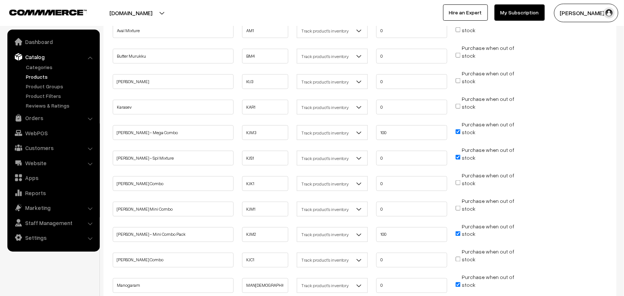
scroll to position [168, 0]
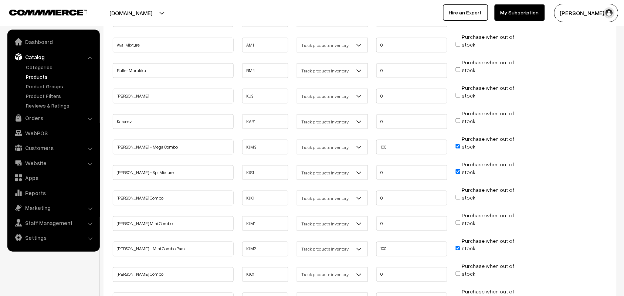
click at [457, 93] on input "Purchase when out of stock" at bounding box center [458, 95] width 5 height 5
checkbox input "true"
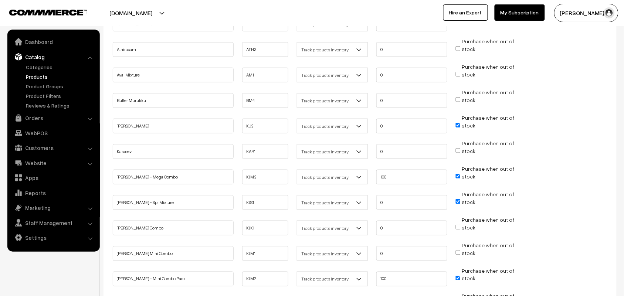
scroll to position [121, 0]
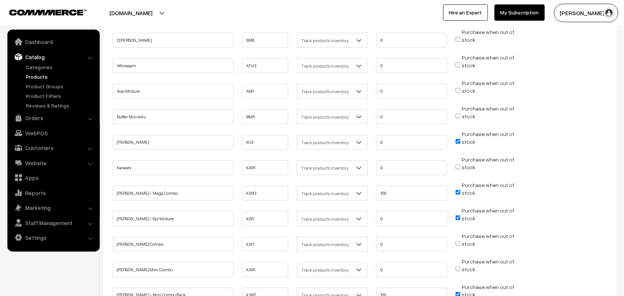
click at [459, 114] on input "Purchase when out of stock" at bounding box center [458, 116] width 5 height 5
checkbox input "true"
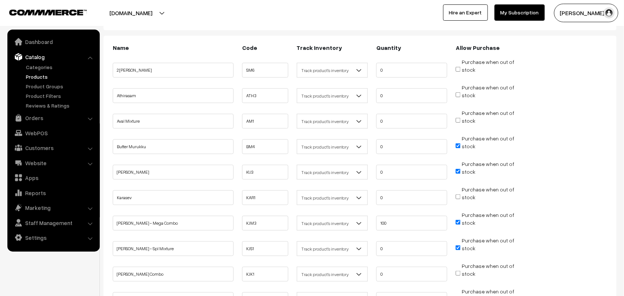
scroll to position [75, 0]
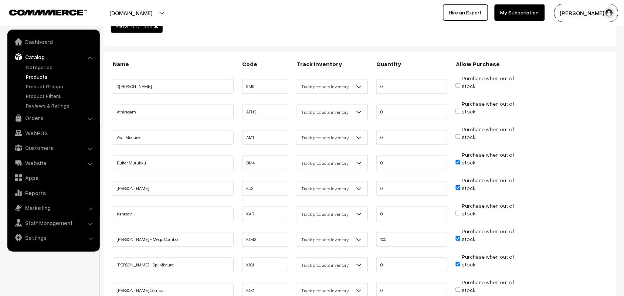
click at [457, 109] on input "Purchase when out of stock" at bounding box center [458, 111] width 5 height 5
checkbox input "true"
click at [460, 85] on input "Purchase when out of stock" at bounding box center [458, 85] width 5 height 5
checkbox input "true"
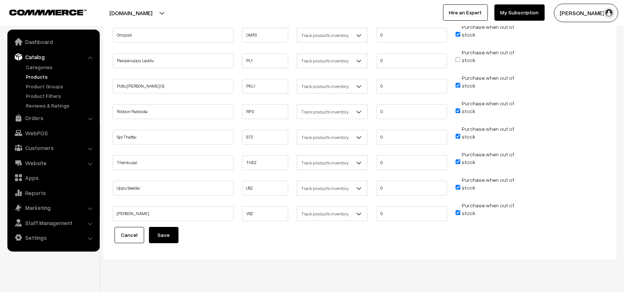
scroll to position [537, 0]
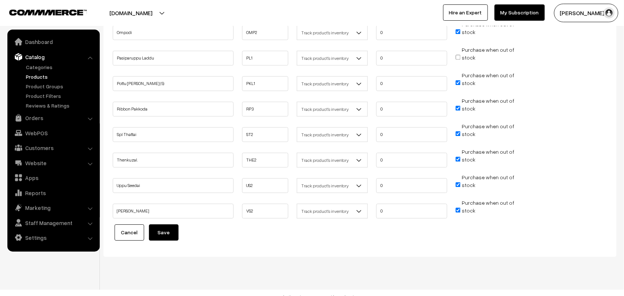
click at [166, 225] on button "Save" at bounding box center [164, 232] width 30 height 16
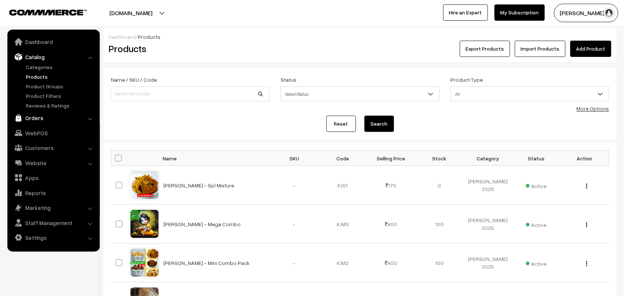
click at [41, 114] on link "Orders" at bounding box center [53, 117] width 88 height 13
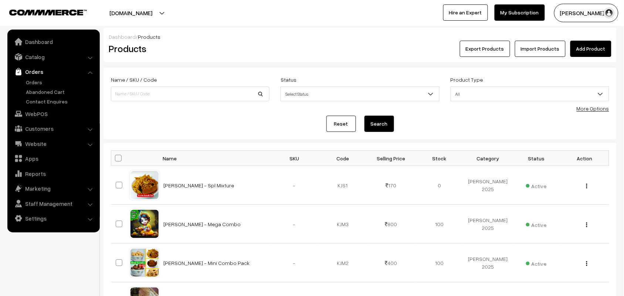
click at [34, 75] on link "Orders" at bounding box center [53, 71] width 88 height 13
click at [34, 80] on link "Orders" at bounding box center [60, 82] width 73 height 8
click at [30, 78] on link "Orders" at bounding box center [60, 82] width 73 height 8
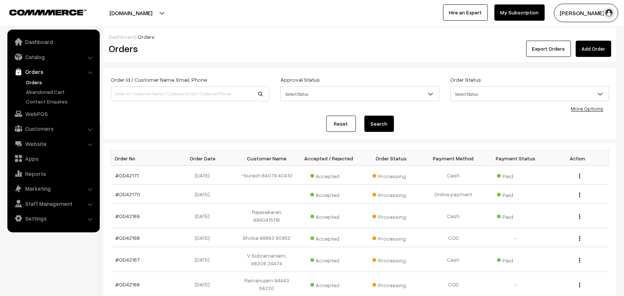
click at [31, 83] on link "Orders" at bounding box center [60, 82] width 73 height 8
click at [41, 222] on link "Settings" at bounding box center [53, 218] width 88 height 13
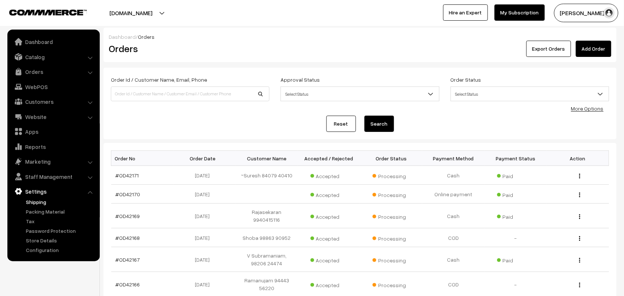
click at [43, 202] on link "Shipping" at bounding box center [60, 202] width 73 height 8
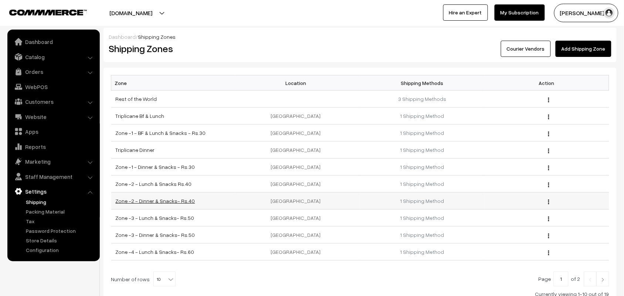
click at [171, 202] on link "Zone -2 - Dinner & Snacks- Rs.40" at bounding box center [156, 201] width 80 height 6
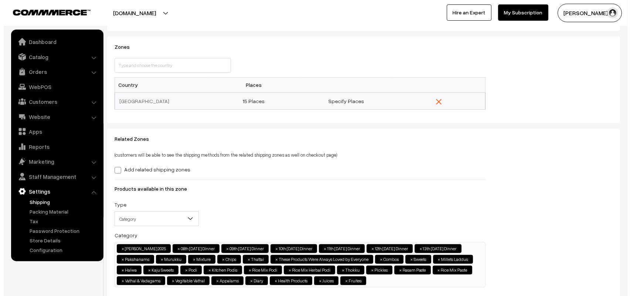
scroll to position [139, 0]
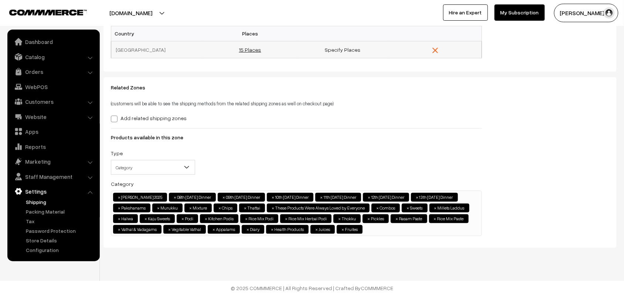
click at [256, 47] on link "15 Places" at bounding box center [250, 50] width 22 height 6
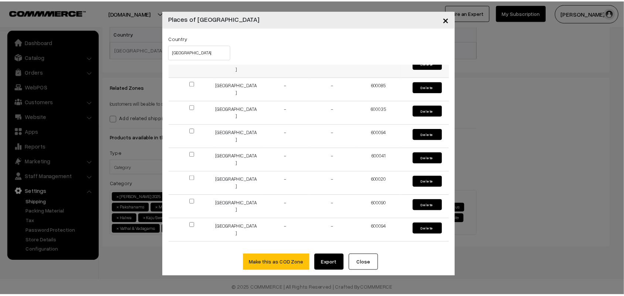
scroll to position [202, 0]
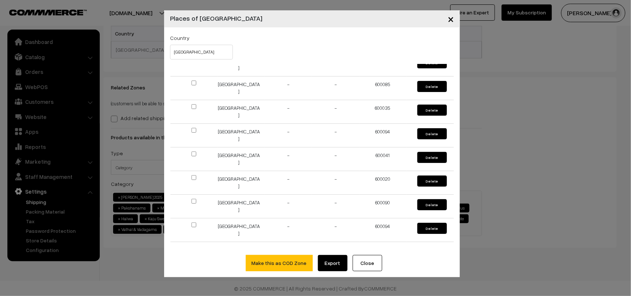
click at [450, 19] on span "×" at bounding box center [451, 19] width 6 height 14
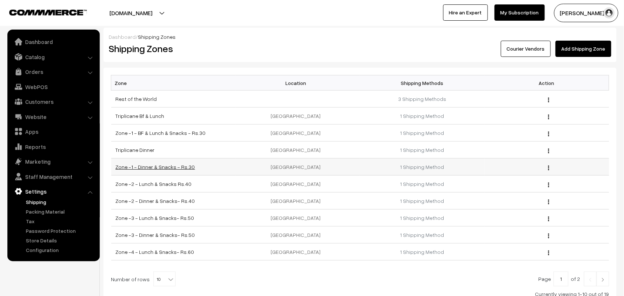
click at [163, 168] on link "Zone -1 - Dinner & Snacks - Rs.30" at bounding box center [156, 167] width 80 height 6
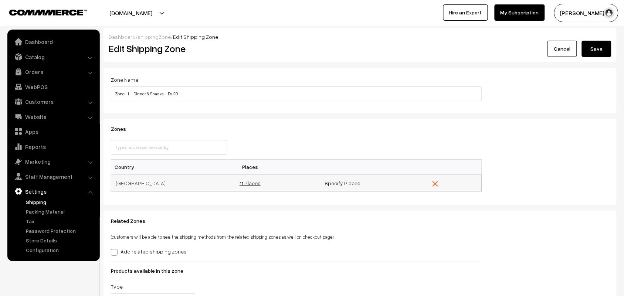
click at [247, 182] on link "11 Places" at bounding box center [250, 183] width 21 height 6
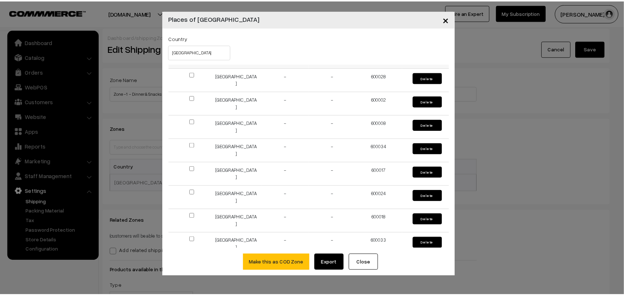
scroll to position [108, 0]
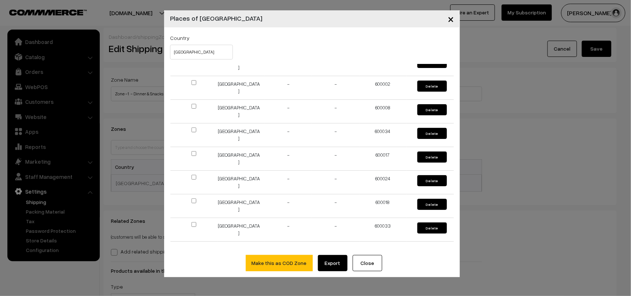
click at [447, 17] on button "×" at bounding box center [451, 18] width 18 height 23
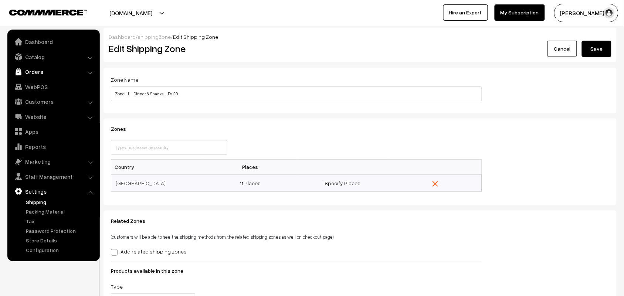
click at [35, 74] on link "Orders" at bounding box center [53, 71] width 88 height 13
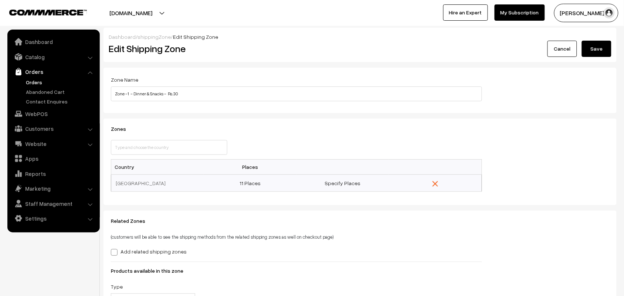
click at [31, 81] on link "Orders" at bounding box center [60, 82] width 73 height 8
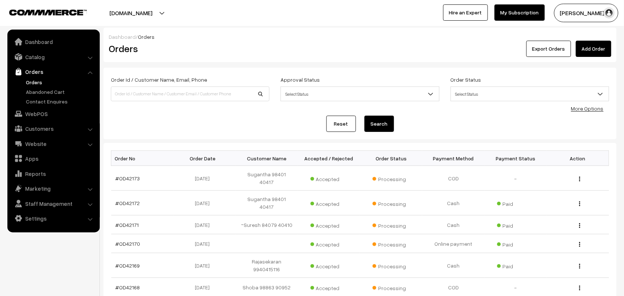
click at [32, 85] on link "Orders" at bounding box center [60, 82] width 73 height 8
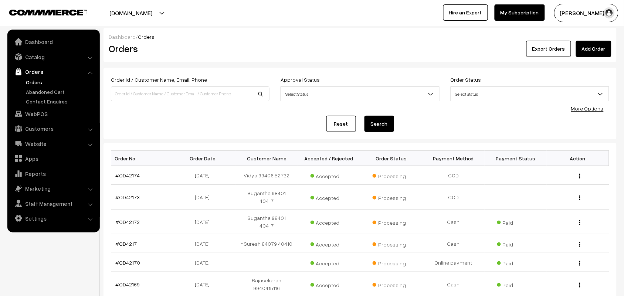
click at [37, 82] on link "Orders" at bounding box center [60, 82] width 73 height 8
